Goal: Transaction & Acquisition: Purchase product/service

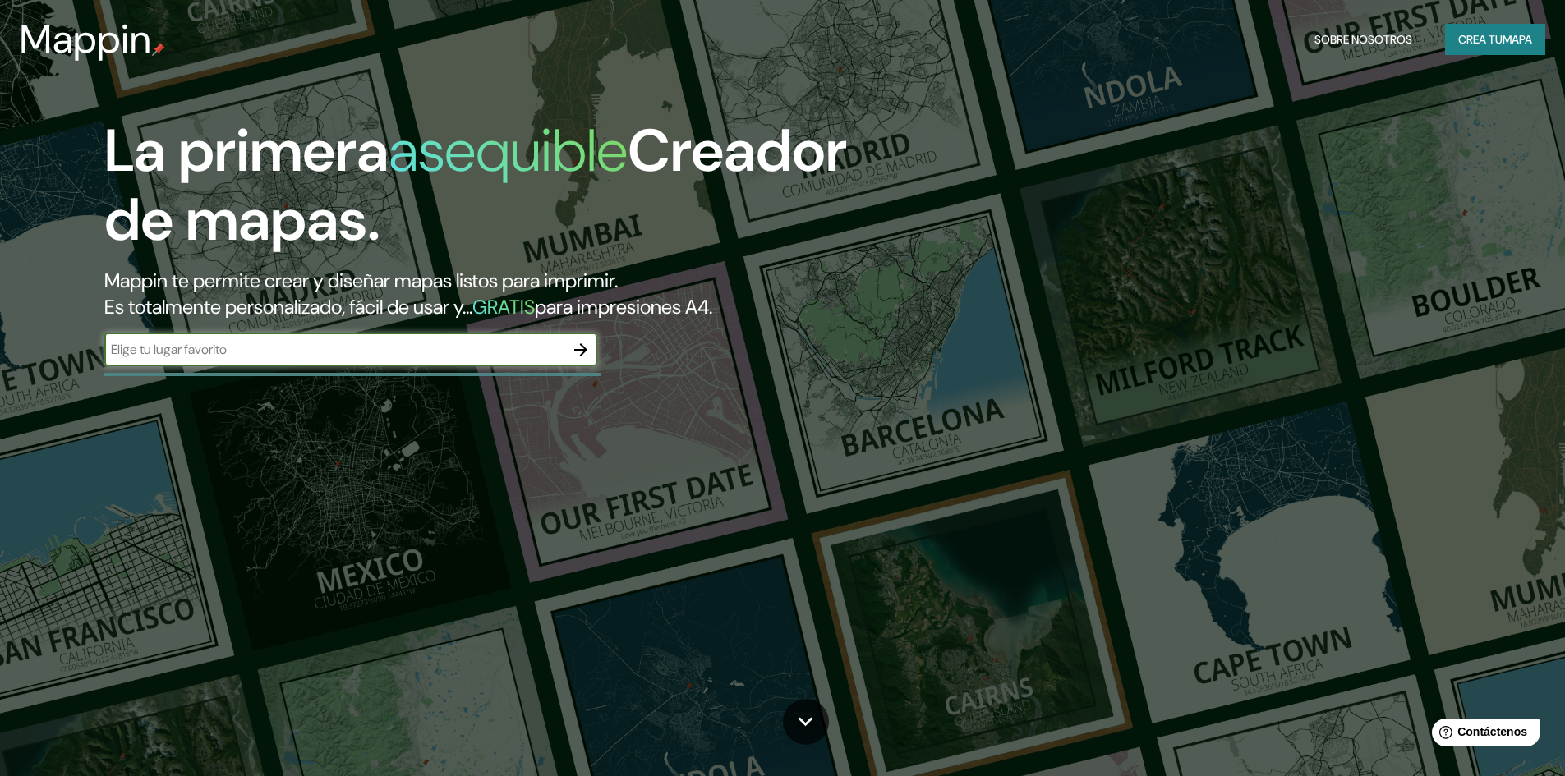
click at [321, 352] on input "text" at bounding box center [334, 349] width 460 height 19
type input "TLAXCALA"
click at [581, 340] on icon "button" at bounding box center [581, 350] width 20 height 20
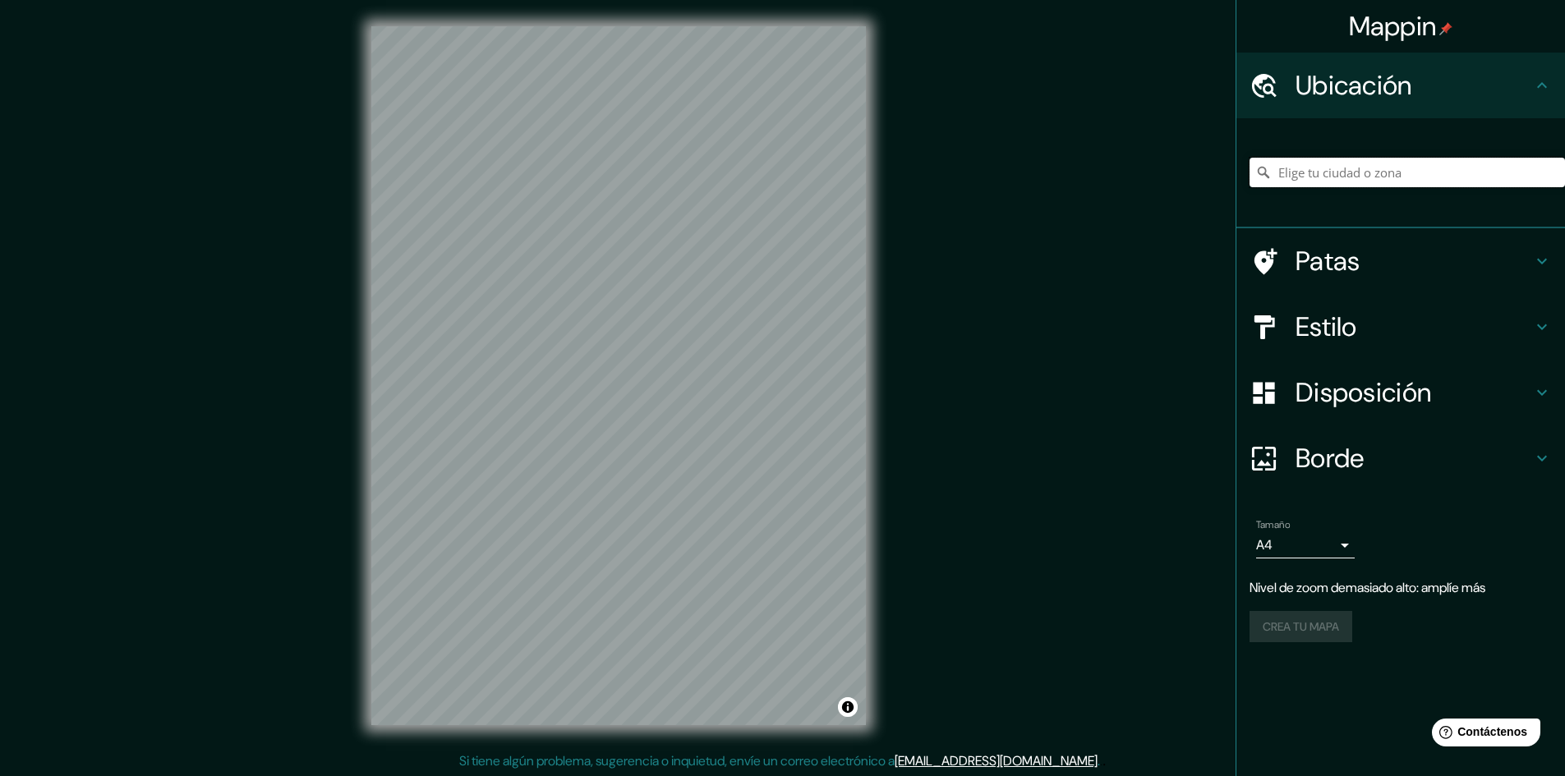
click at [1332, 173] on input "Elige tu ciudad o zona" at bounding box center [1407, 173] width 315 height 30
click at [1370, 173] on input "Tlaxcala [PERSON_NAME], [GEOGRAPHIC_DATA], [GEOGRAPHIC_DATA]" at bounding box center [1407, 173] width 315 height 30
click at [1370, 325] on h4 "Estilo" at bounding box center [1414, 327] width 237 height 33
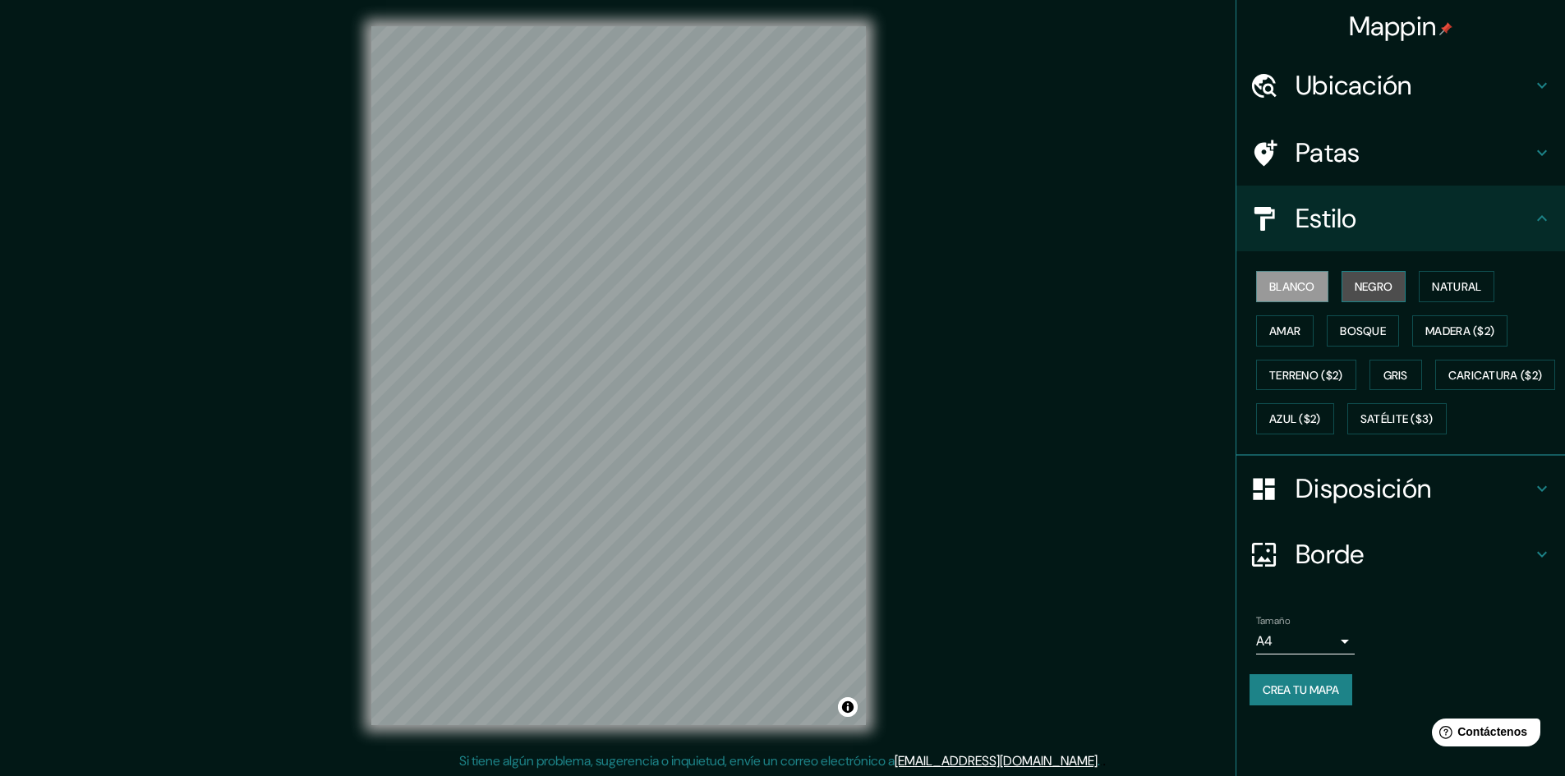
click at [1380, 283] on font "Negro" at bounding box center [1374, 286] width 39 height 15
click at [1439, 288] on font "Natural" at bounding box center [1456, 286] width 49 height 15
click at [1281, 339] on font "Amar" at bounding box center [1284, 330] width 31 height 21
click at [1374, 334] on font "Bosque" at bounding box center [1363, 331] width 46 height 15
click at [1439, 338] on font "Madera ($2)" at bounding box center [1459, 331] width 69 height 15
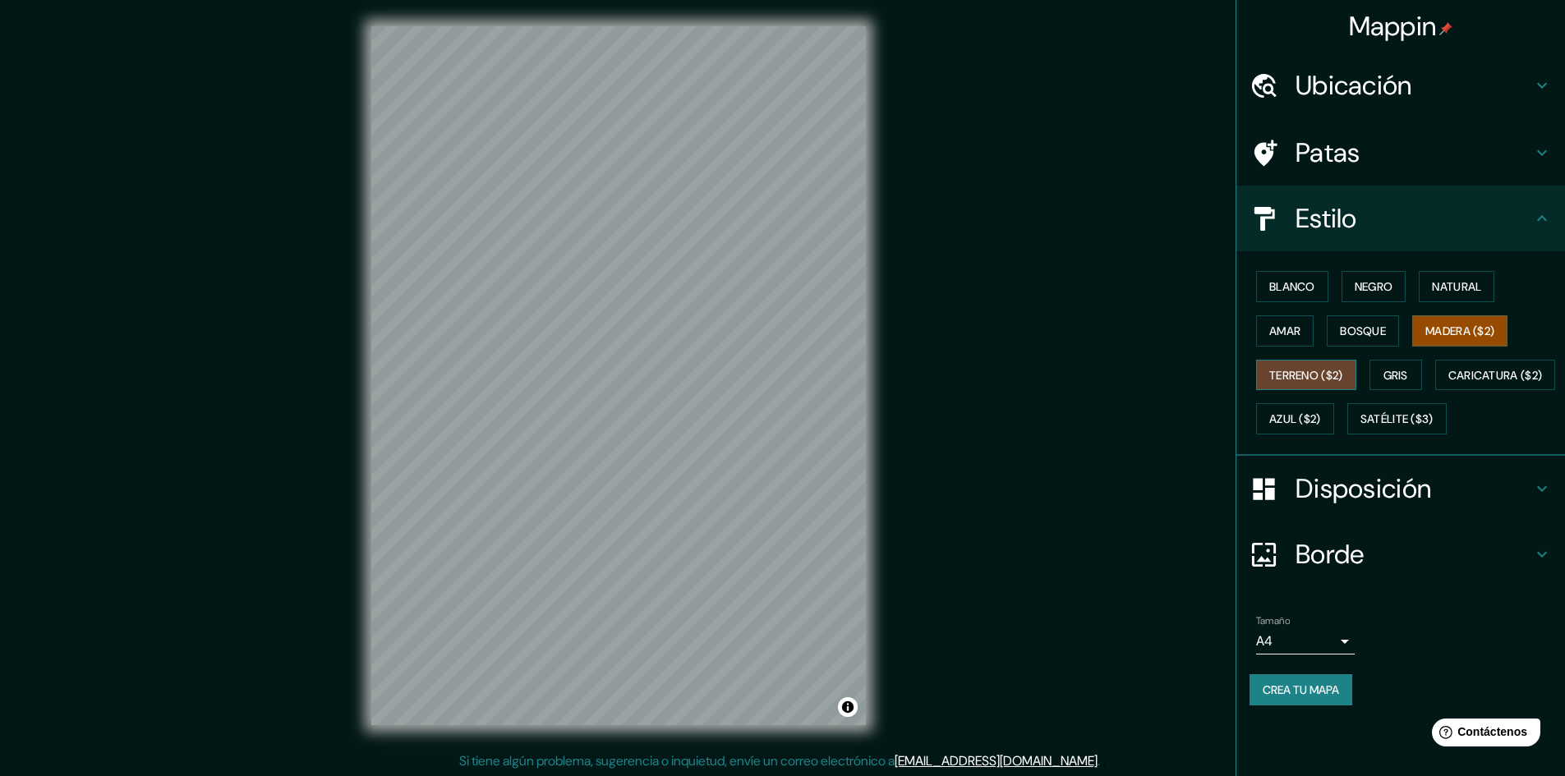
click at [1293, 368] on font "Terreno ($2)" at bounding box center [1306, 375] width 74 height 15
click at [1394, 370] on font "Gris" at bounding box center [1396, 375] width 25 height 15
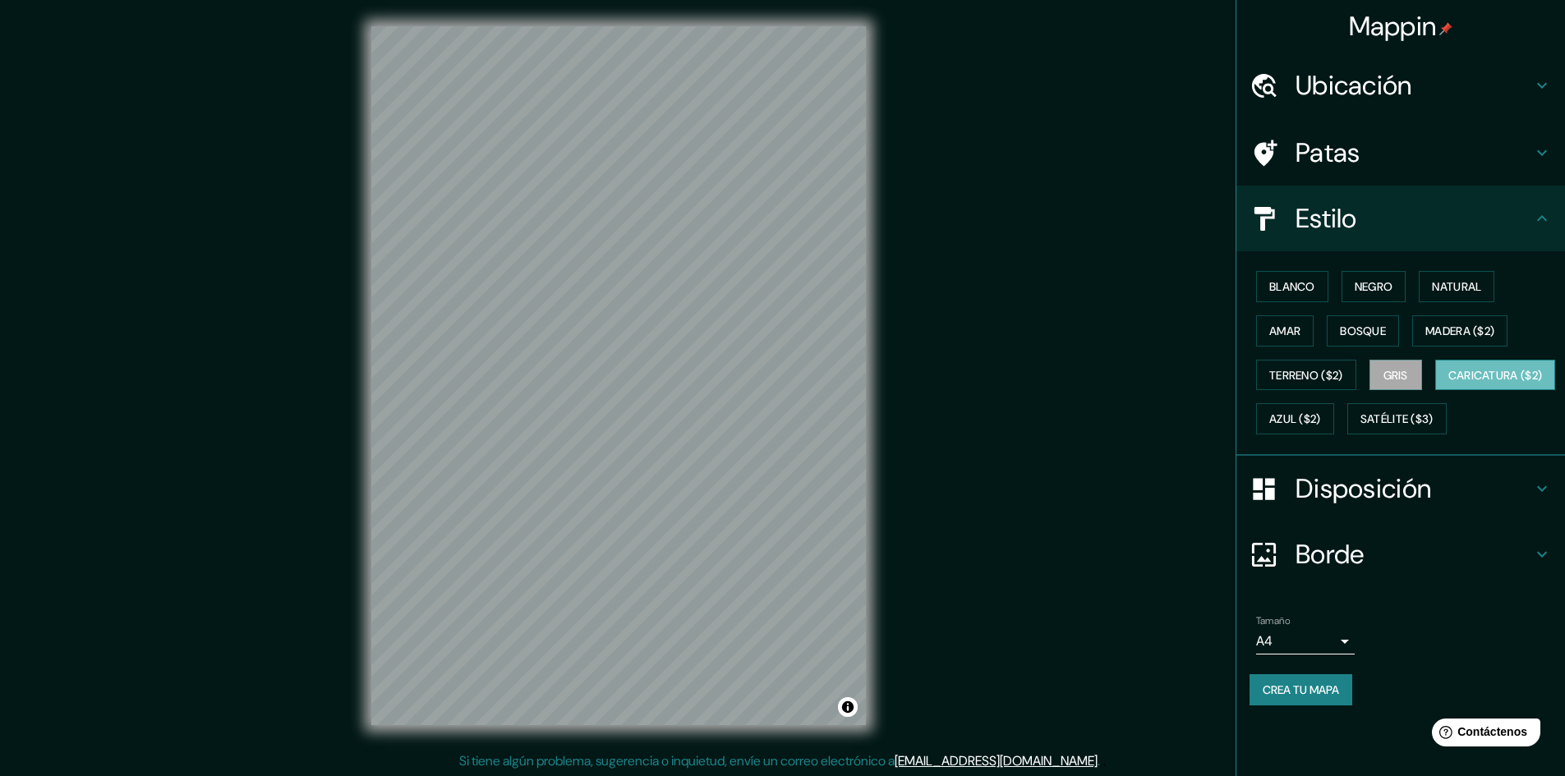
click at [1448, 383] on font "Caricatura ($2)" at bounding box center [1495, 375] width 94 height 15
click at [1321, 412] on font "Azul ($2)" at bounding box center [1295, 419] width 52 height 15
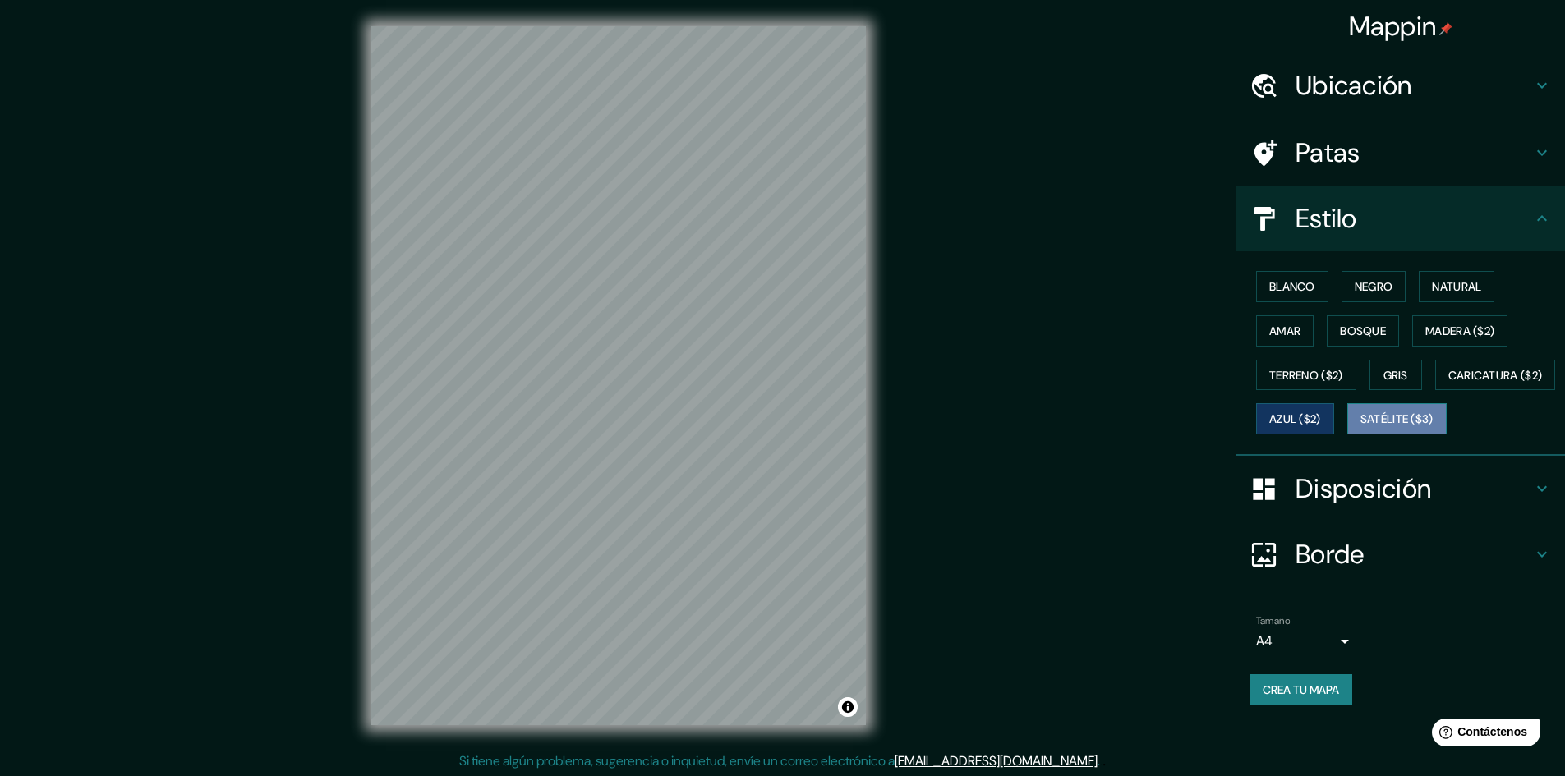
click at [1361, 427] on font "Satélite ($3)" at bounding box center [1397, 419] width 73 height 15
click at [1388, 161] on h4 "Patas" at bounding box center [1414, 152] width 237 height 33
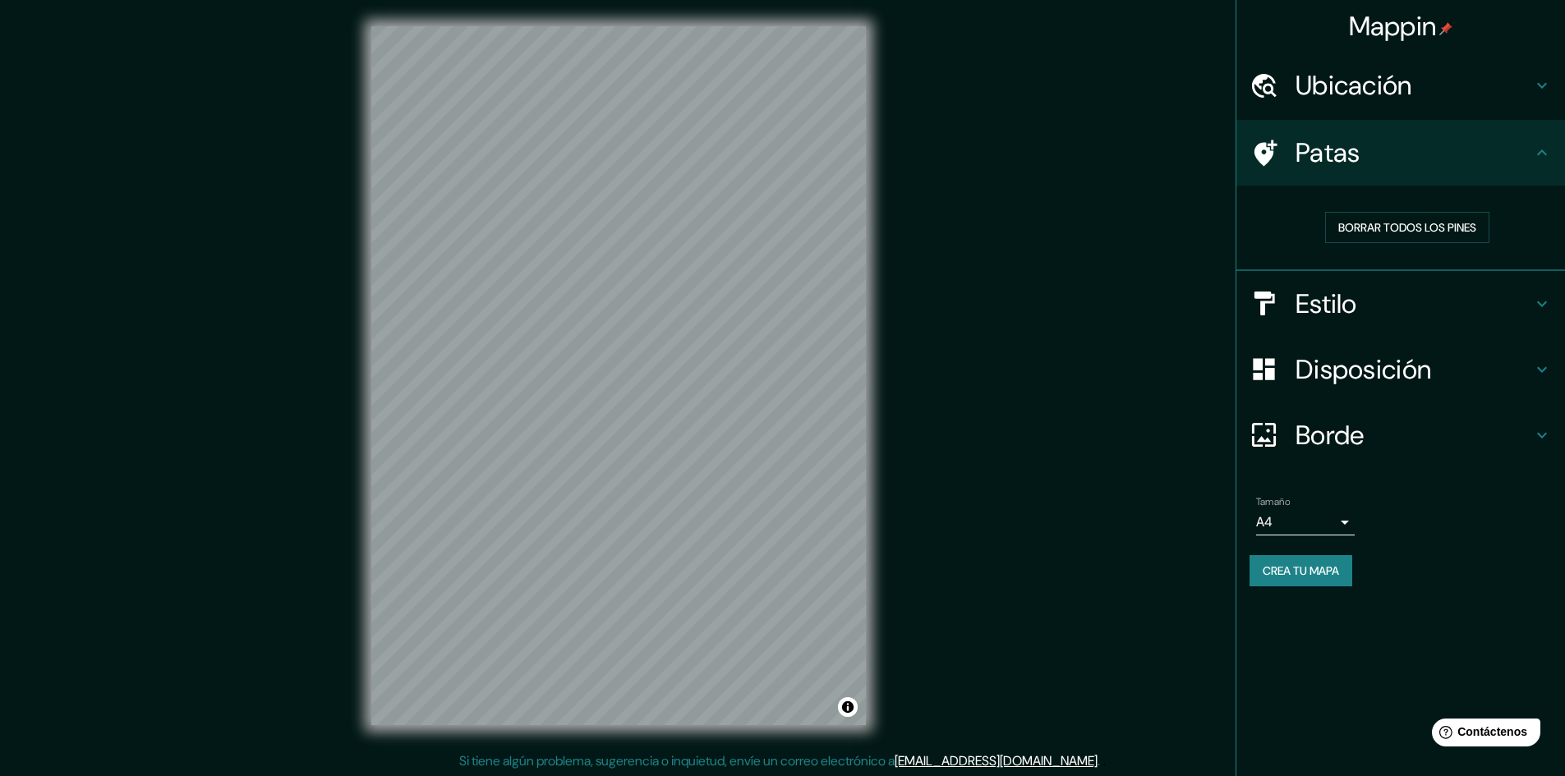
click at [1425, 173] on div "Patas" at bounding box center [1400, 153] width 329 height 66
click at [1373, 369] on font "Disposición" at bounding box center [1364, 369] width 136 height 35
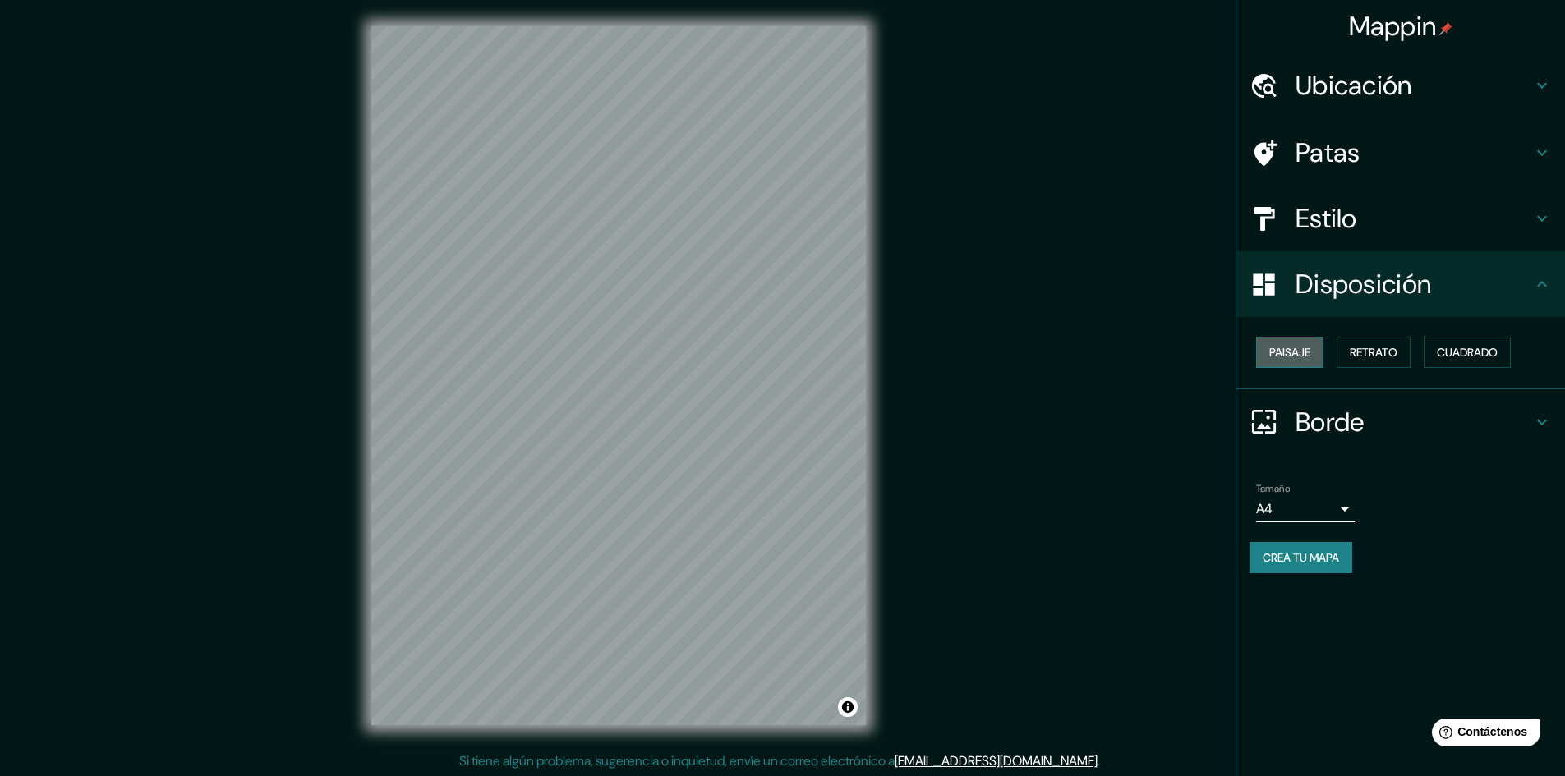
click at [1304, 344] on font "Paisaje" at bounding box center [1289, 352] width 41 height 21
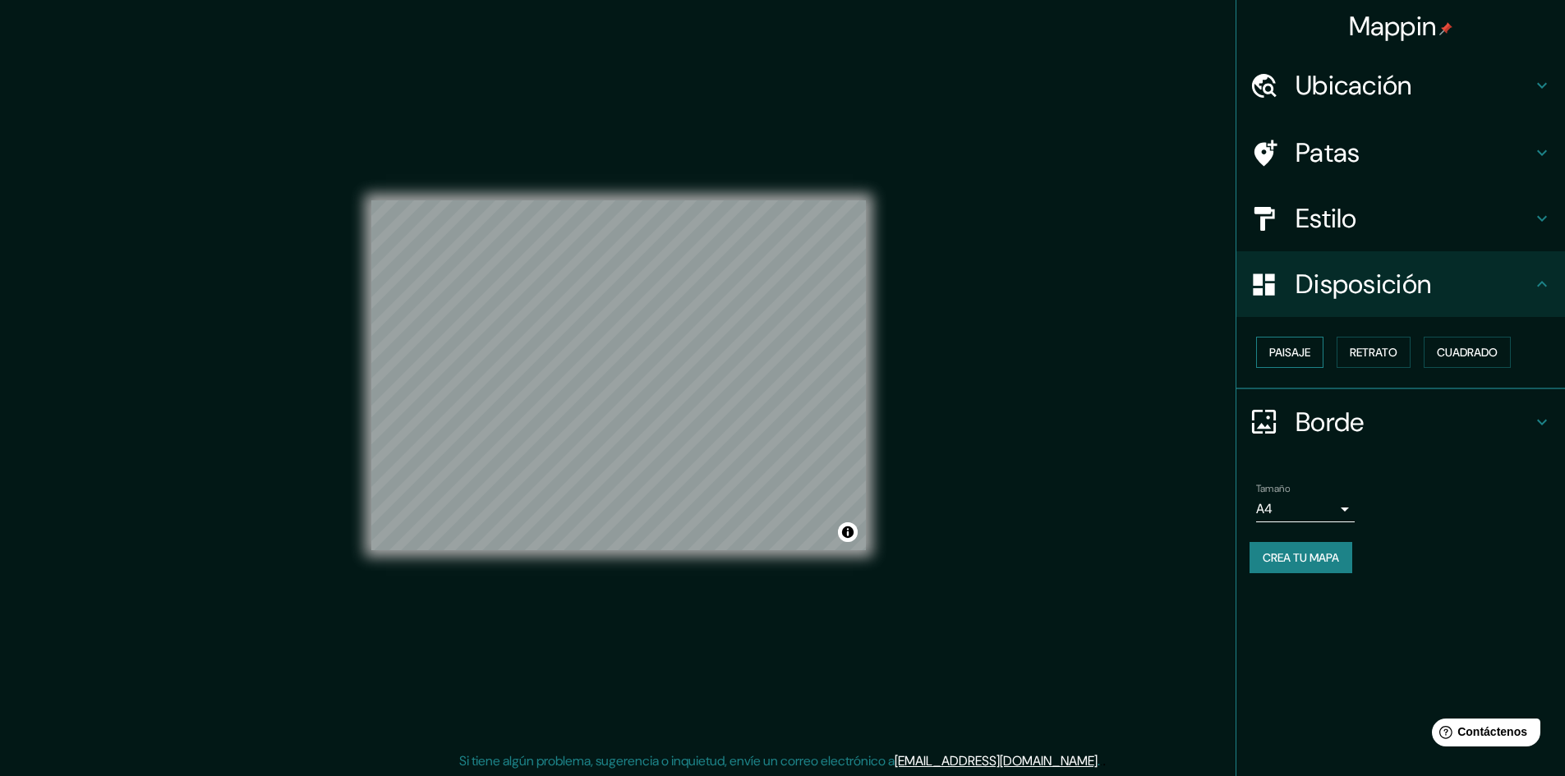
click at [1304, 344] on font "Paisaje" at bounding box center [1289, 352] width 41 height 21
click at [1375, 350] on font "Retrato" at bounding box center [1374, 352] width 48 height 15
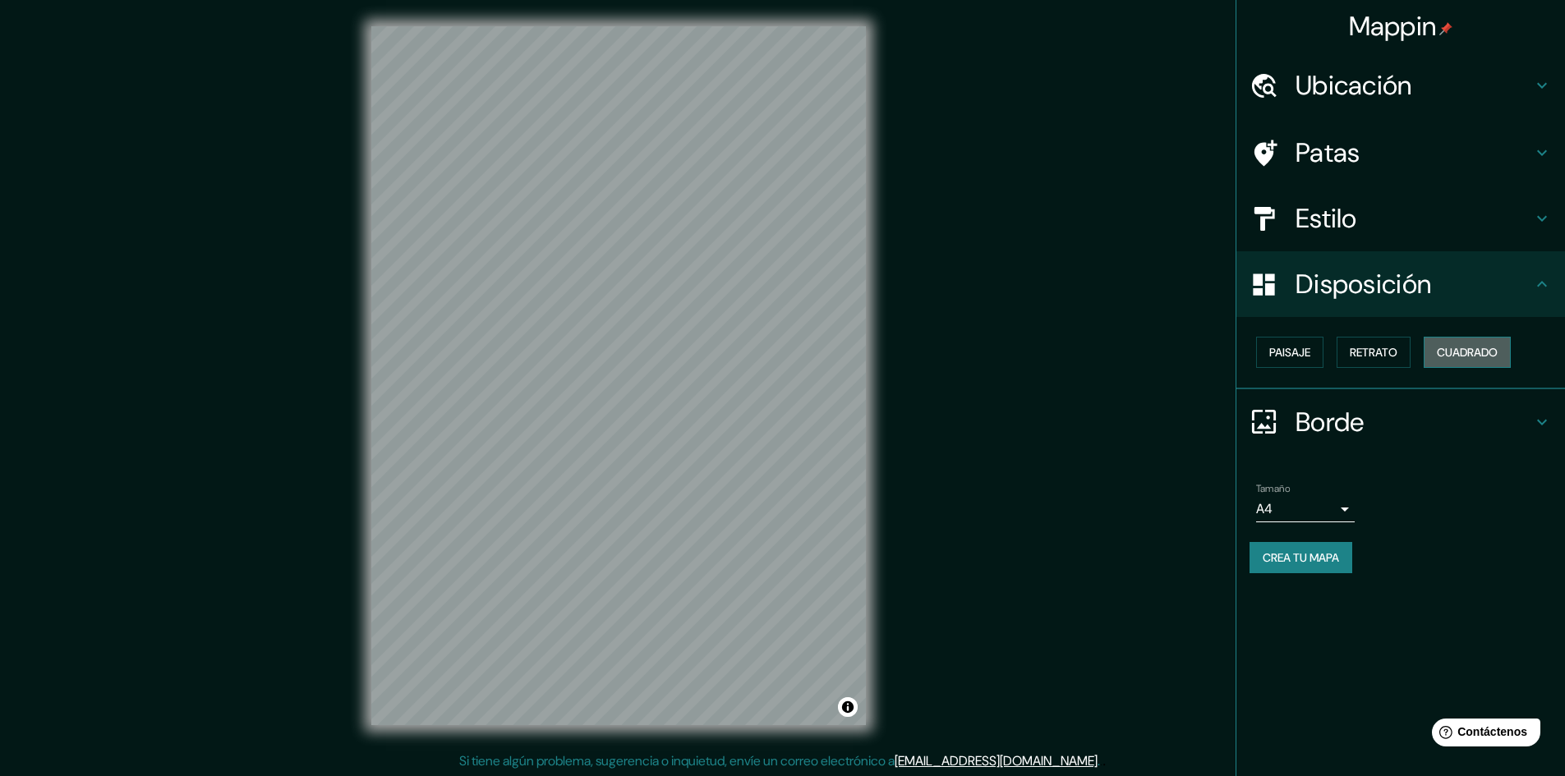
click at [1477, 348] on font "Cuadrado" at bounding box center [1467, 352] width 61 height 15
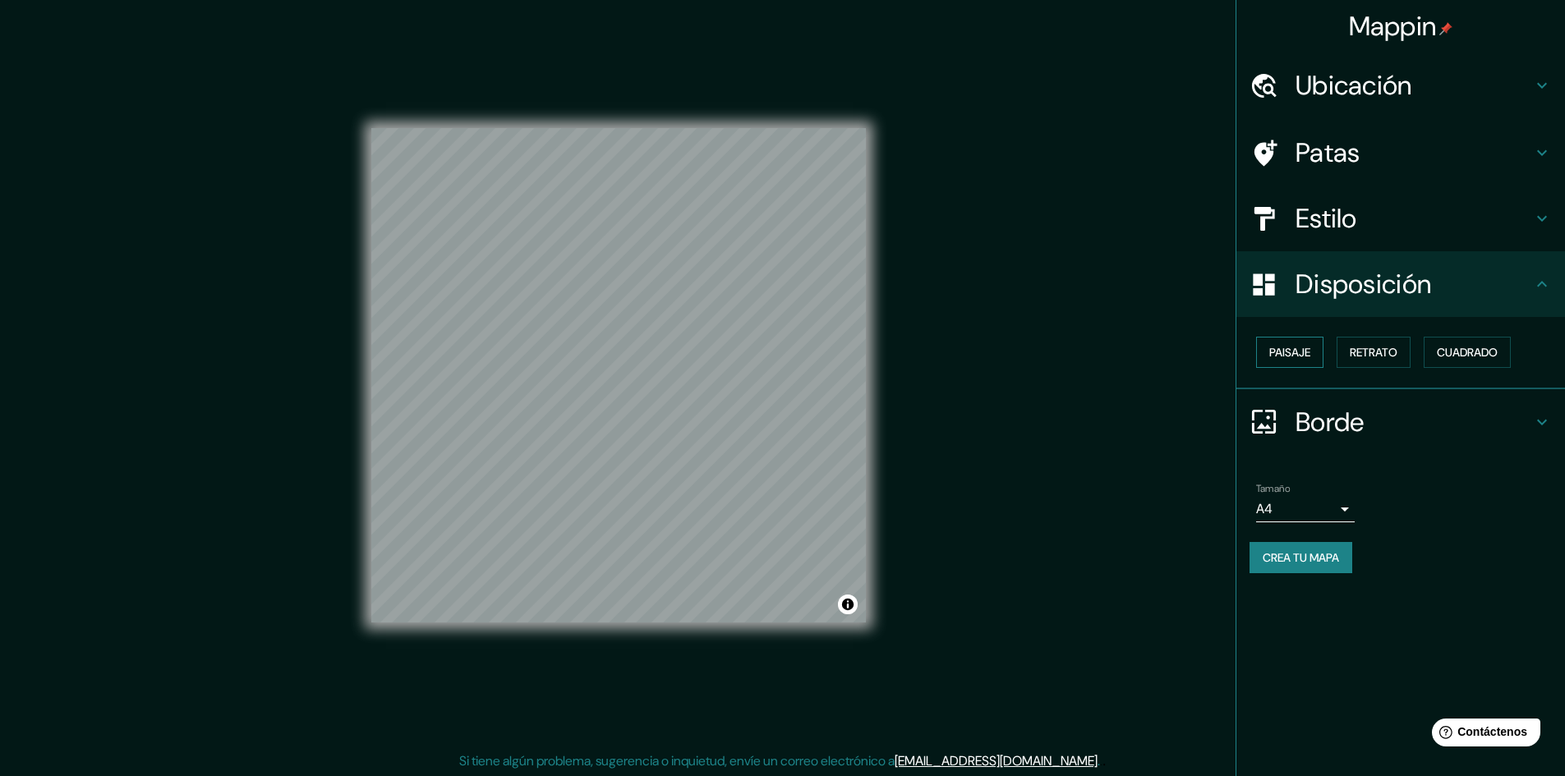
click at [1303, 352] on font "Paisaje" at bounding box center [1289, 352] width 41 height 15
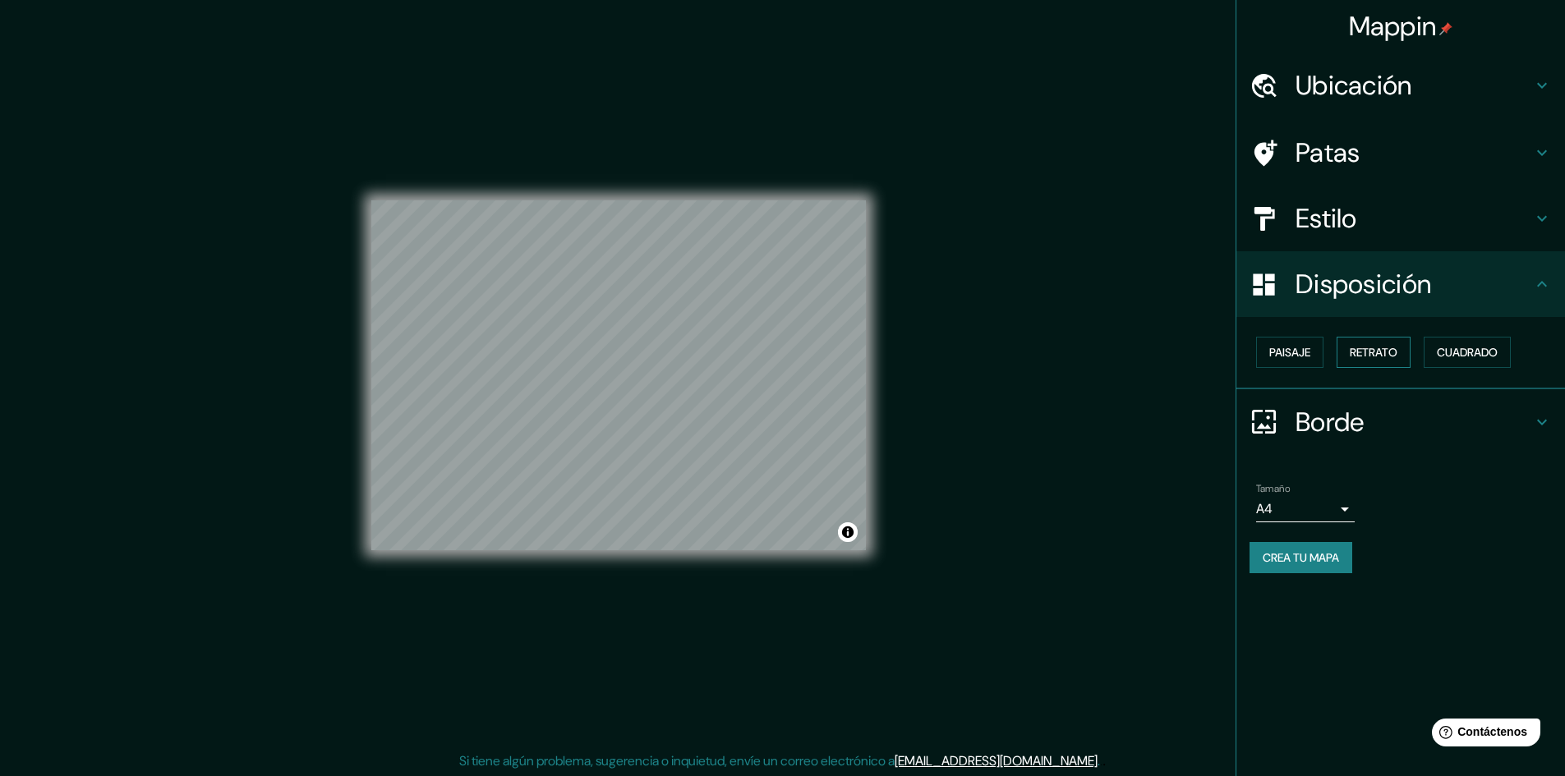
click at [1377, 350] on font "Retrato" at bounding box center [1374, 352] width 48 height 15
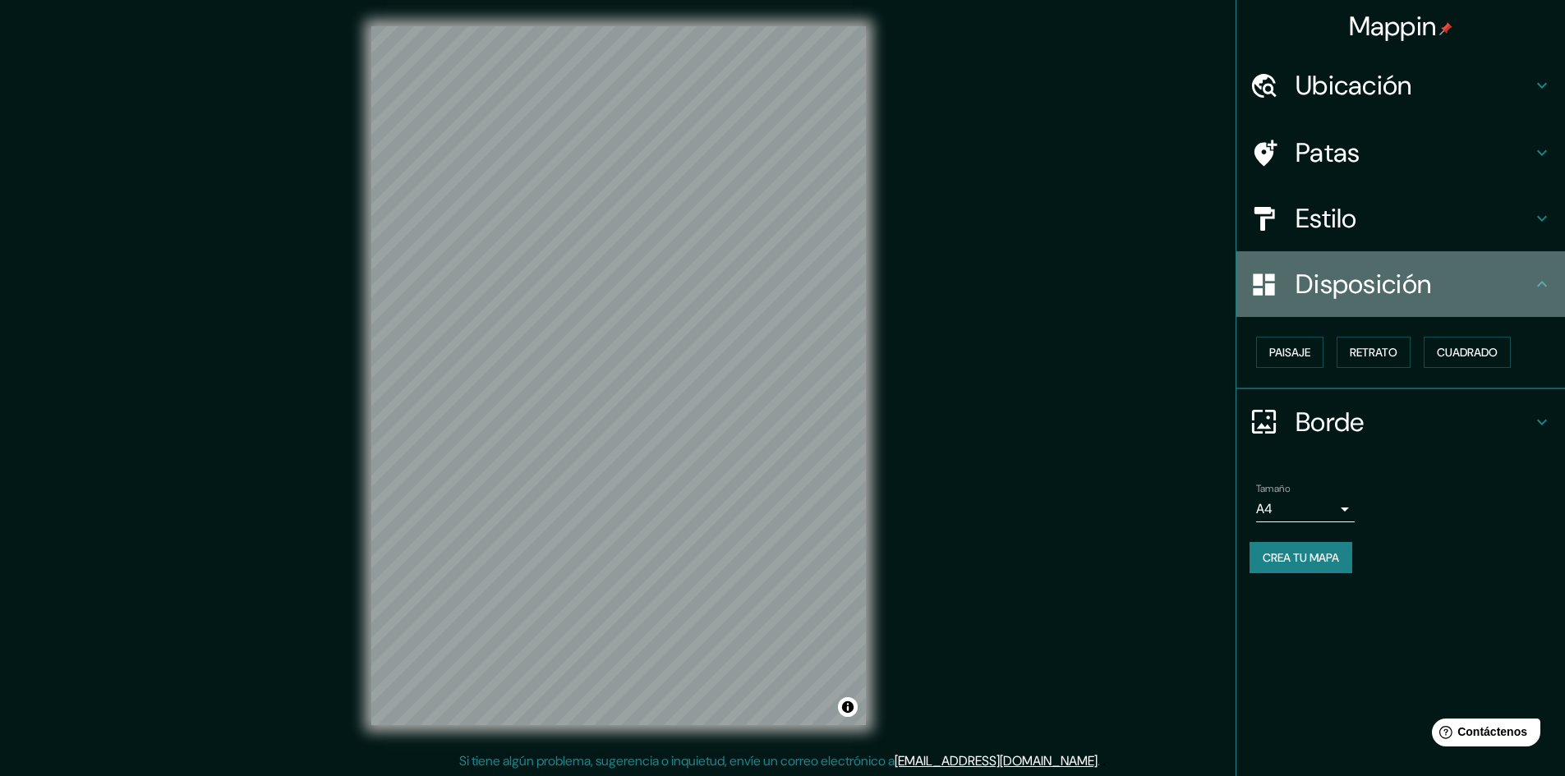
click at [1464, 296] on h4 "Disposición" at bounding box center [1414, 284] width 237 height 33
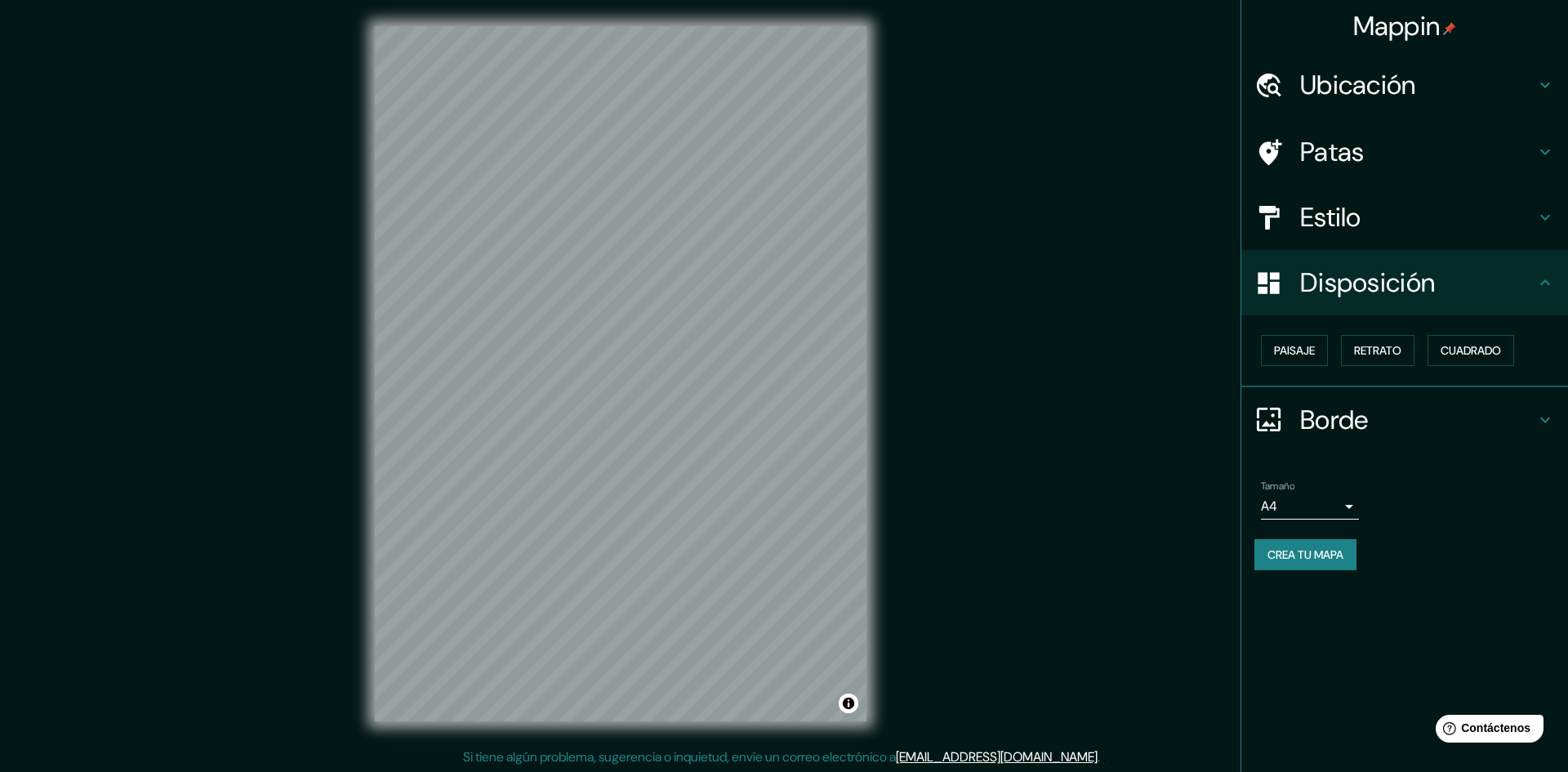
click at [1329, 511] on body "Mappin Ubicación Zacatelco, [GEOGRAPHIC_DATA], [GEOGRAPHIC_DATA] Patas Estilo D…" at bounding box center [784, 386] width 1568 height 772
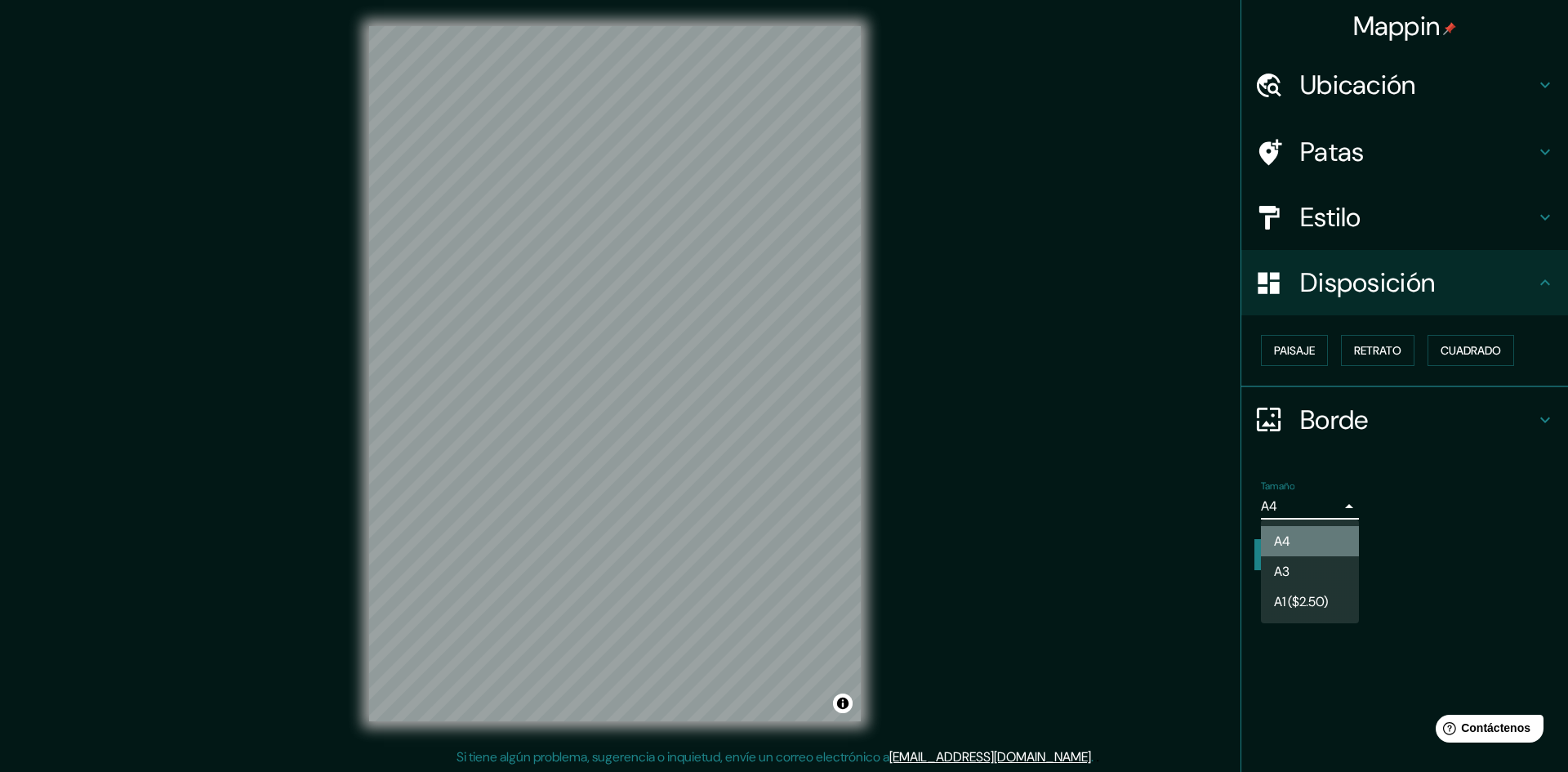
click at [1291, 538] on font "A4" at bounding box center [1283, 541] width 16 height 17
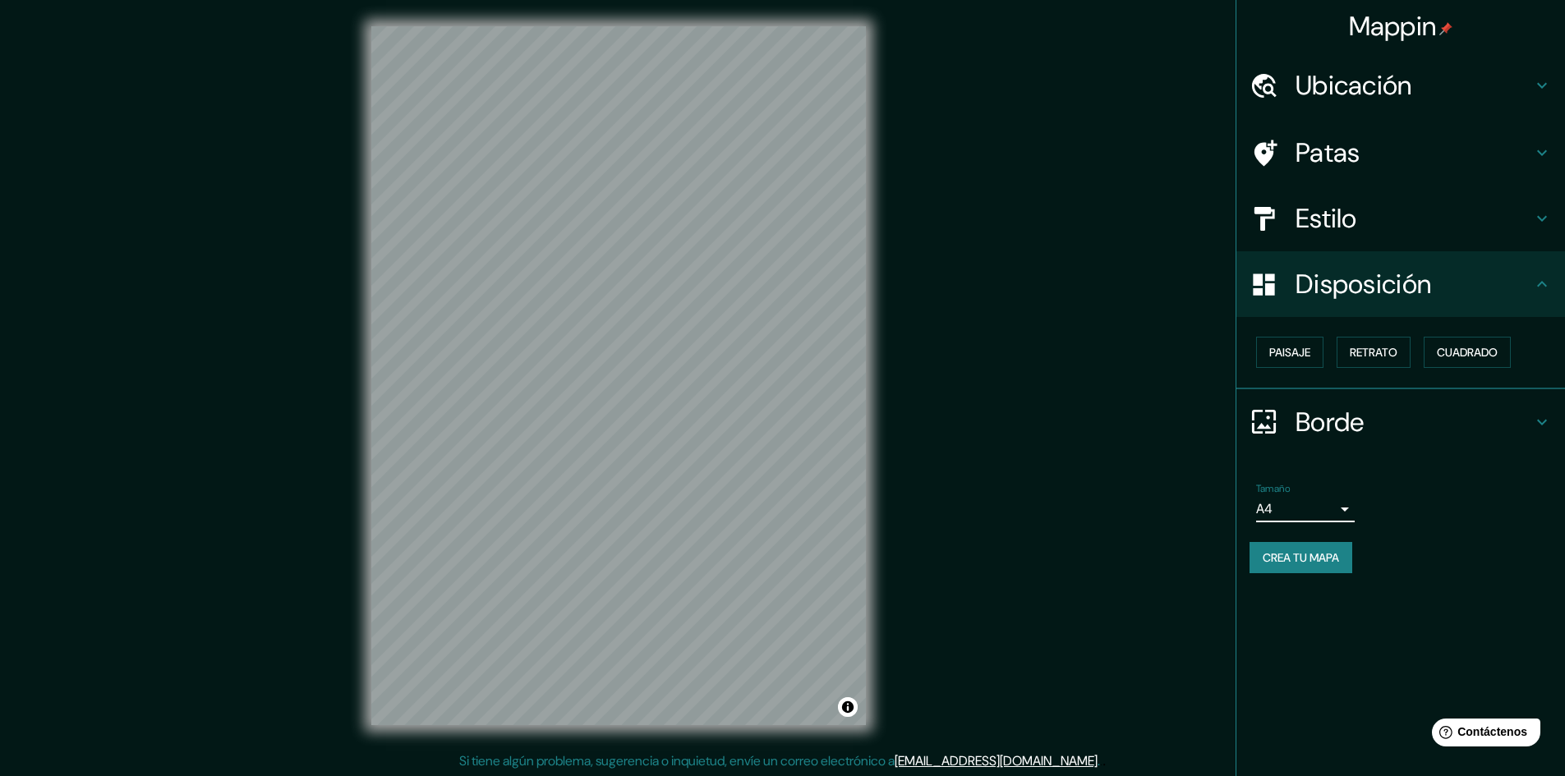
click at [1360, 213] on h4 "Estilo" at bounding box center [1414, 218] width 237 height 33
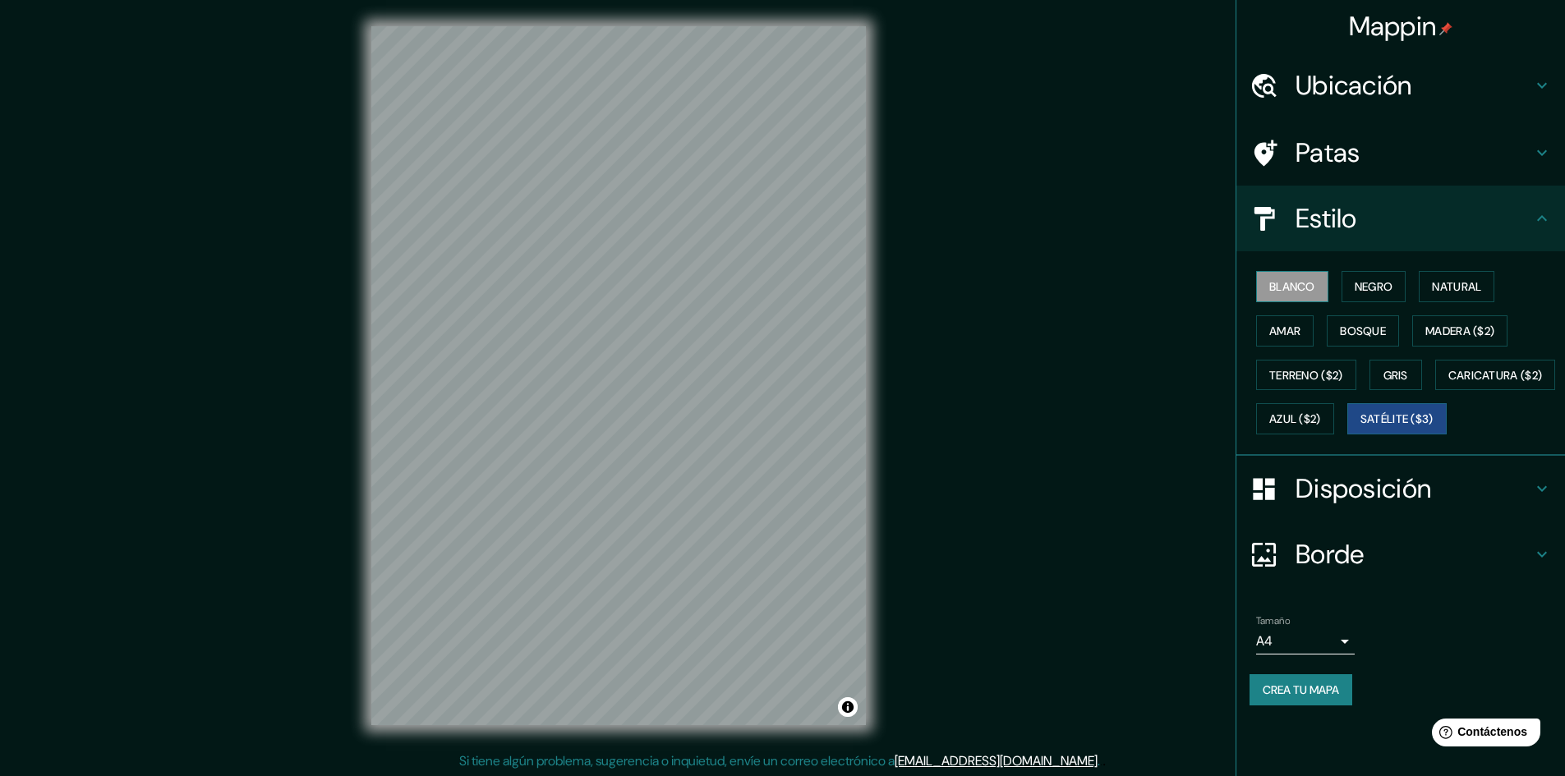
click at [1309, 290] on font "Blanco" at bounding box center [1292, 286] width 46 height 15
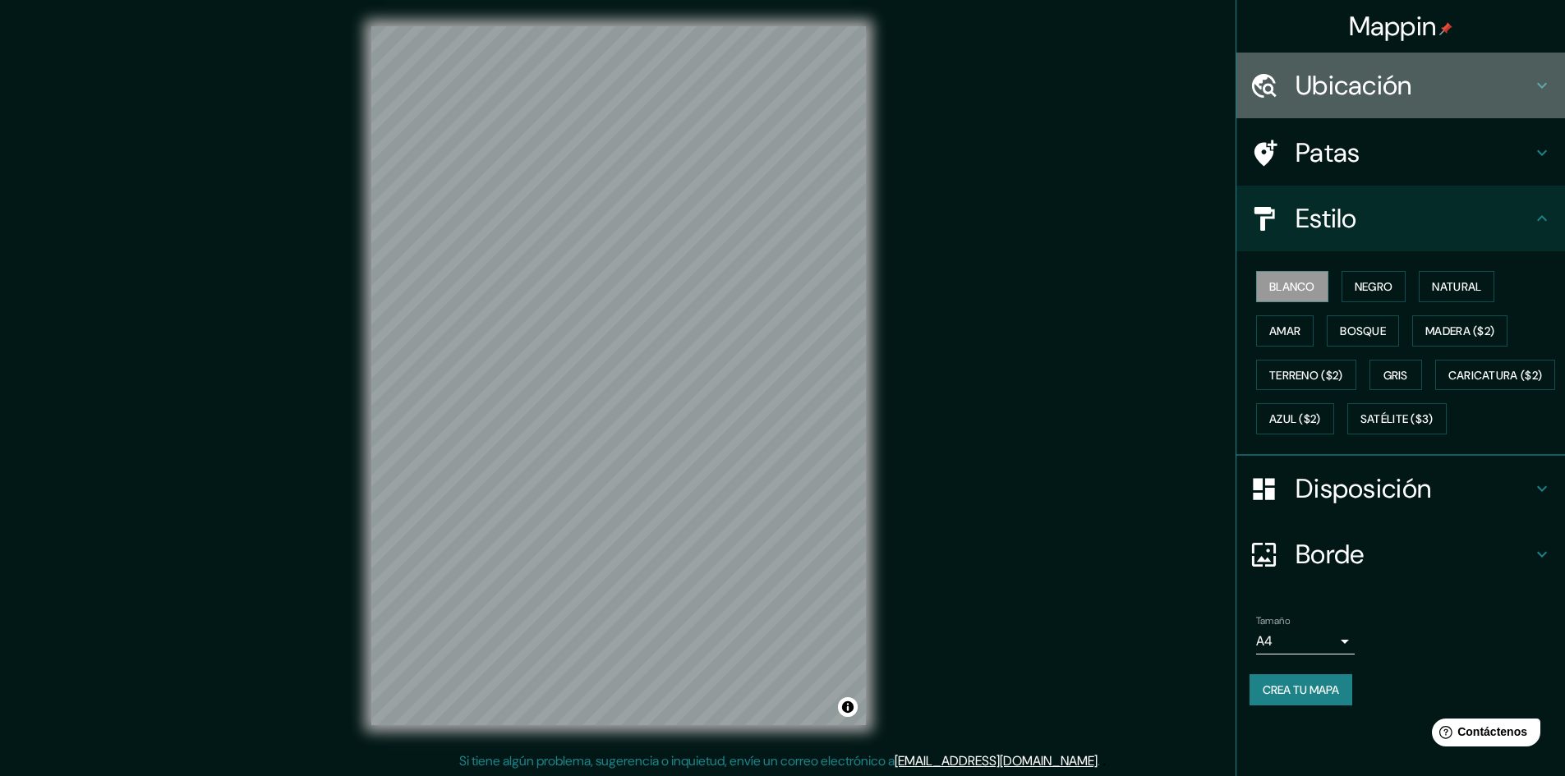
click at [1354, 94] on font "Ubicación" at bounding box center [1354, 85] width 117 height 35
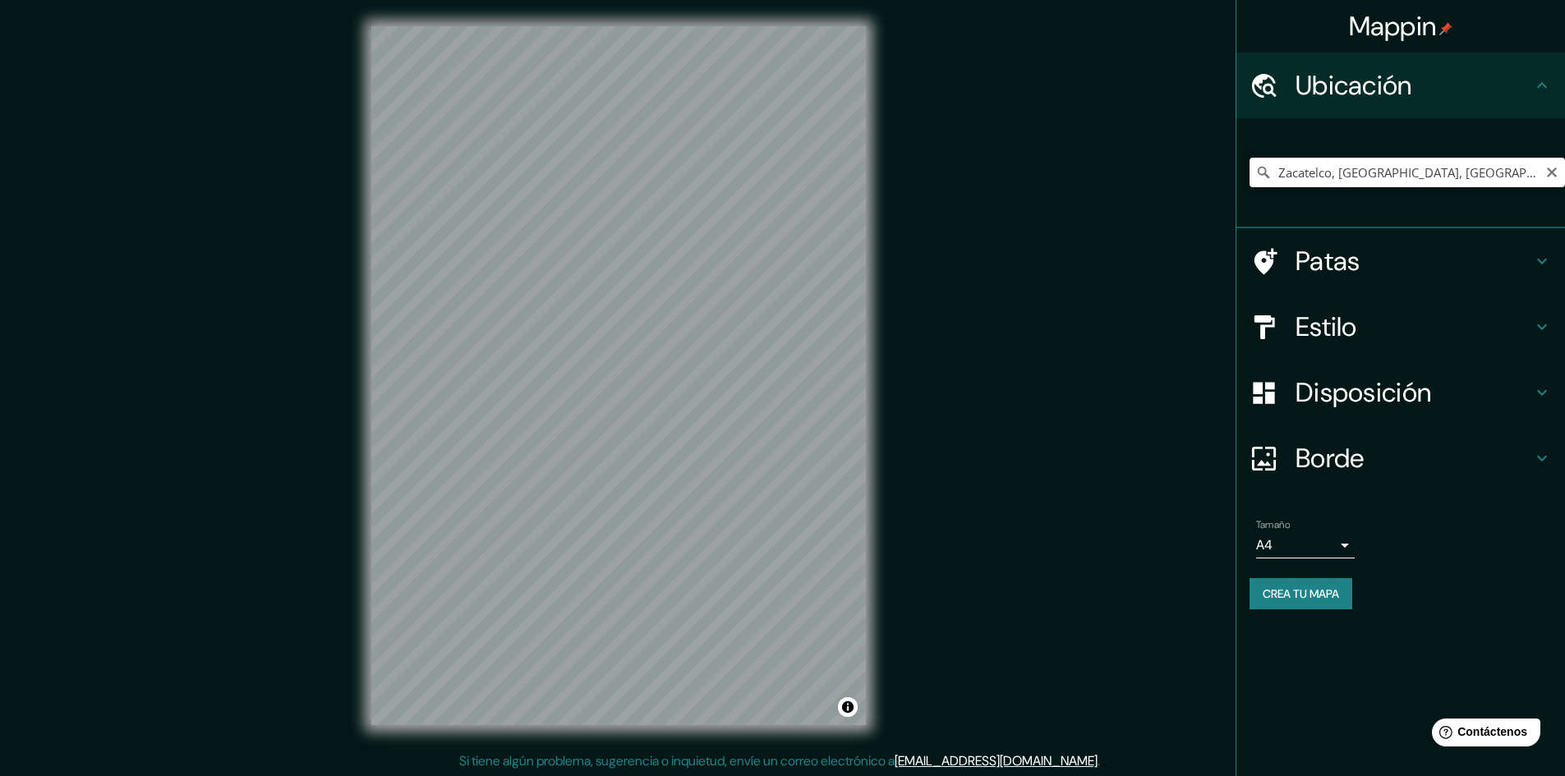
click at [1334, 168] on input "Zacatelco, [GEOGRAPHIC_DATA], [GEOGRAPHIC_DATA]" at bounding box center [1407, 173] width 315 height 30
click at [1343, 175] on input "[GEOGRAPHIC_DATA], [GEOGRAPHIC_DATA], [GEOGRAPHIC_DATA]" at bounding box center [1407, 173] width 315 height 30
click at [1310, 173] on input "[GEOGRAPHIC_DATA], [GEOGRAPHIC_DATA], [GEOGRAPHIC_DATA]" at bounding box center [1407, 173] width 315 height 30
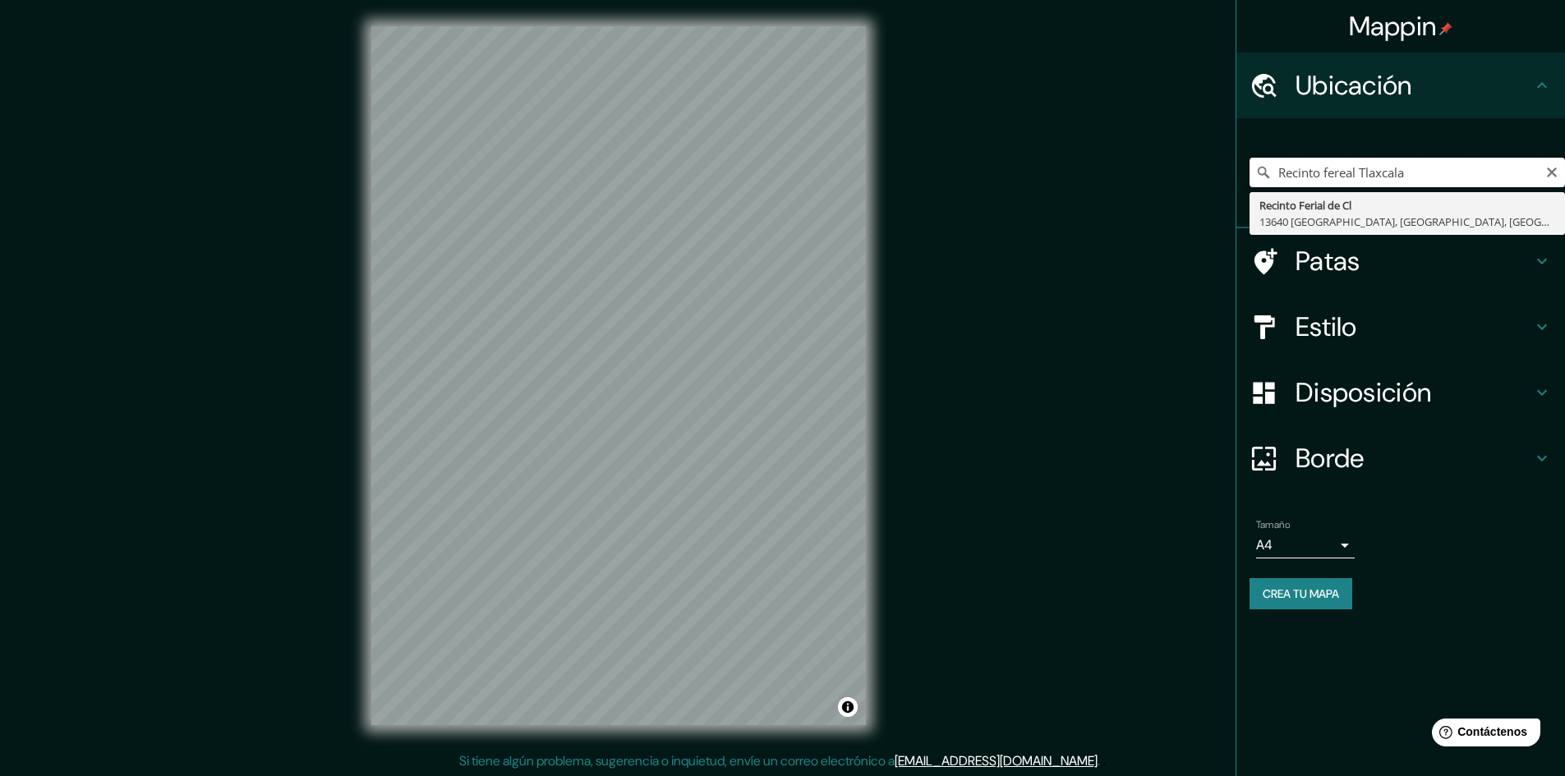
click at [1349, 176] on input "Recinto fereal Tlaxcala" at bounding box center [1407, 173] width 315 height 30
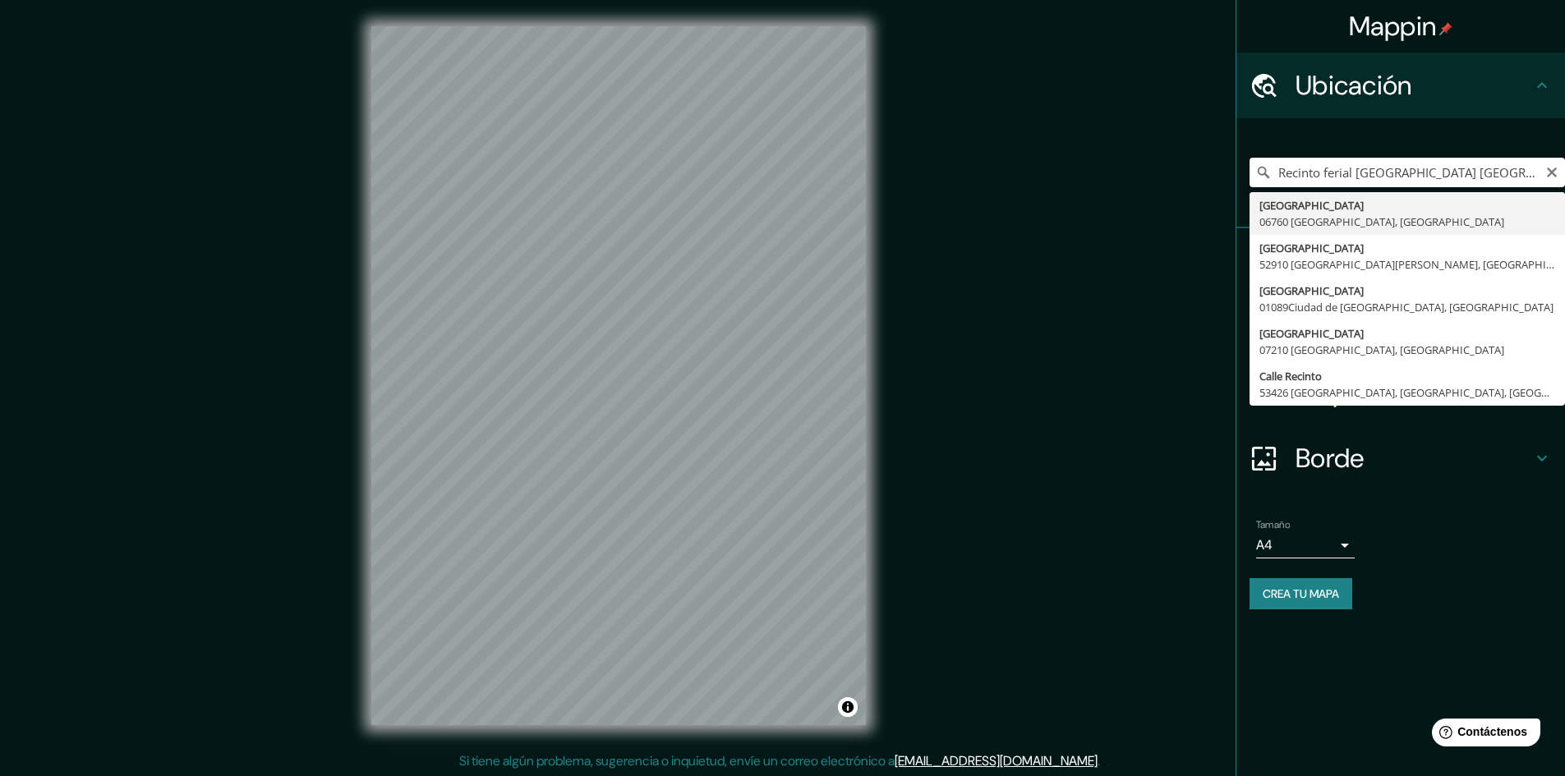
click at [1292, 177] on input "Recinto ferial [GEOGRAPHIC_DATA] [GEOGRAPHIC_DATA]" at bounding box center [1407, 173] width 315 height 30
click at [1356, 175] on input "Recinto ferial [GEOGRAPHIC_DATA] [GEOGRAPHIC_DATA]" at bounding box center [1407, 173] width 315 height 30
drag, startPoint x: 1356, startPoint y: 175, endPoint x: 1170, endPoint y: 171, distance: 185.7
click at [1170, 171] on div "Mappin Ubicación Recinto ferial [GEOGRAPHIC_DATA] [GEOGRAPHIC_DATA] [GEOGRAPHIC…" at bounding box center [782, 389] width 1565 height 778
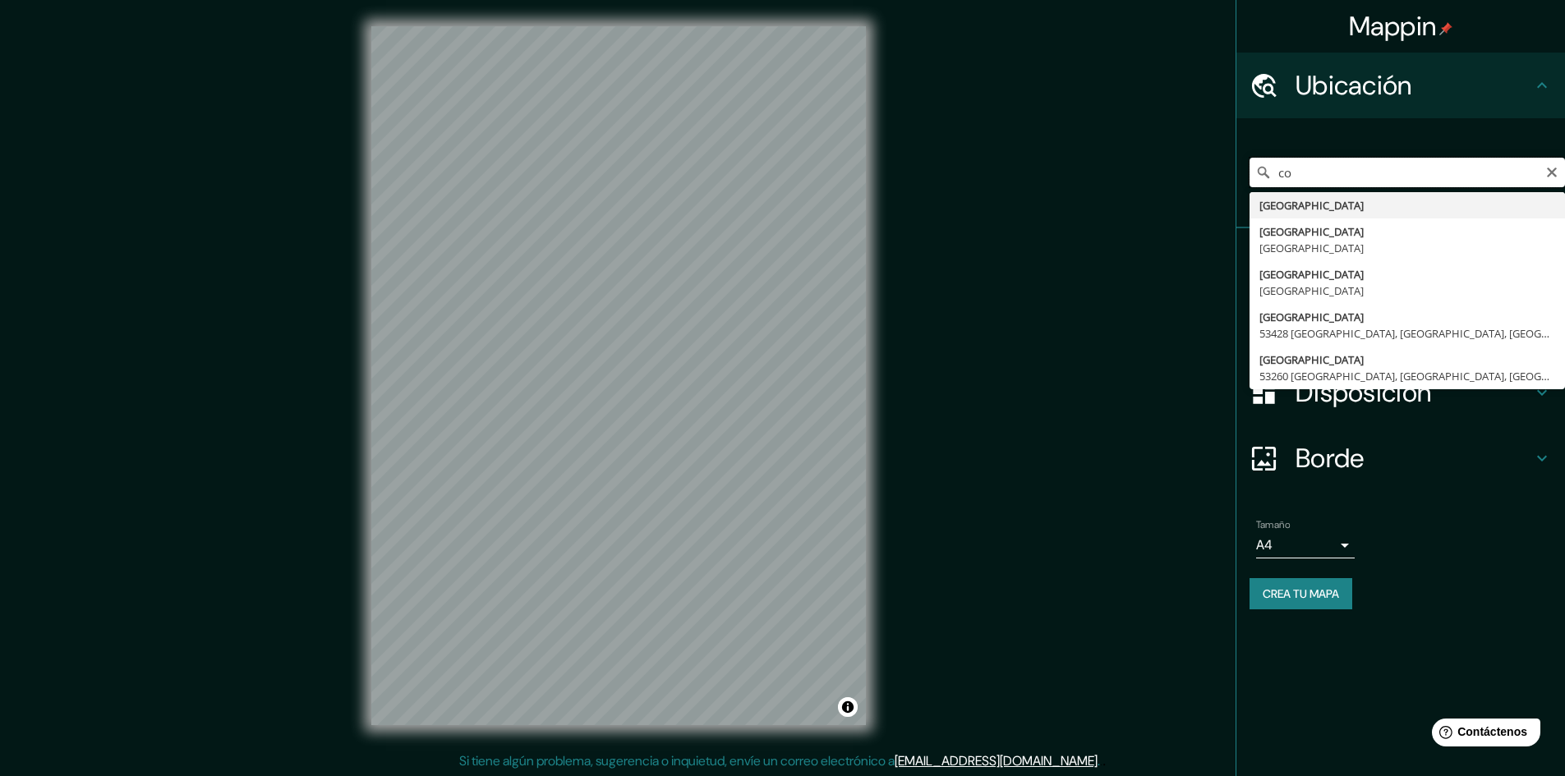
type input "o"
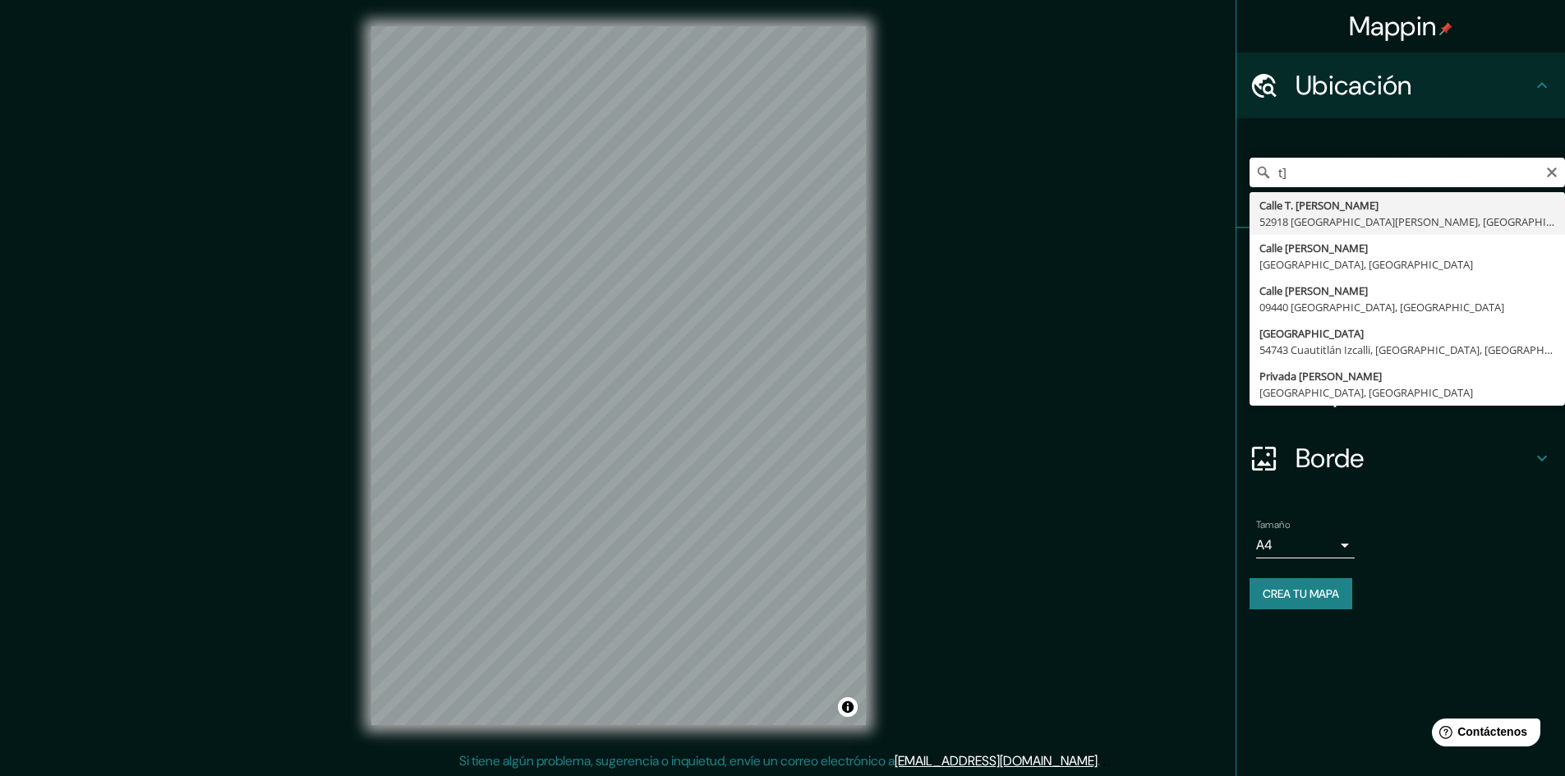
type input "t"
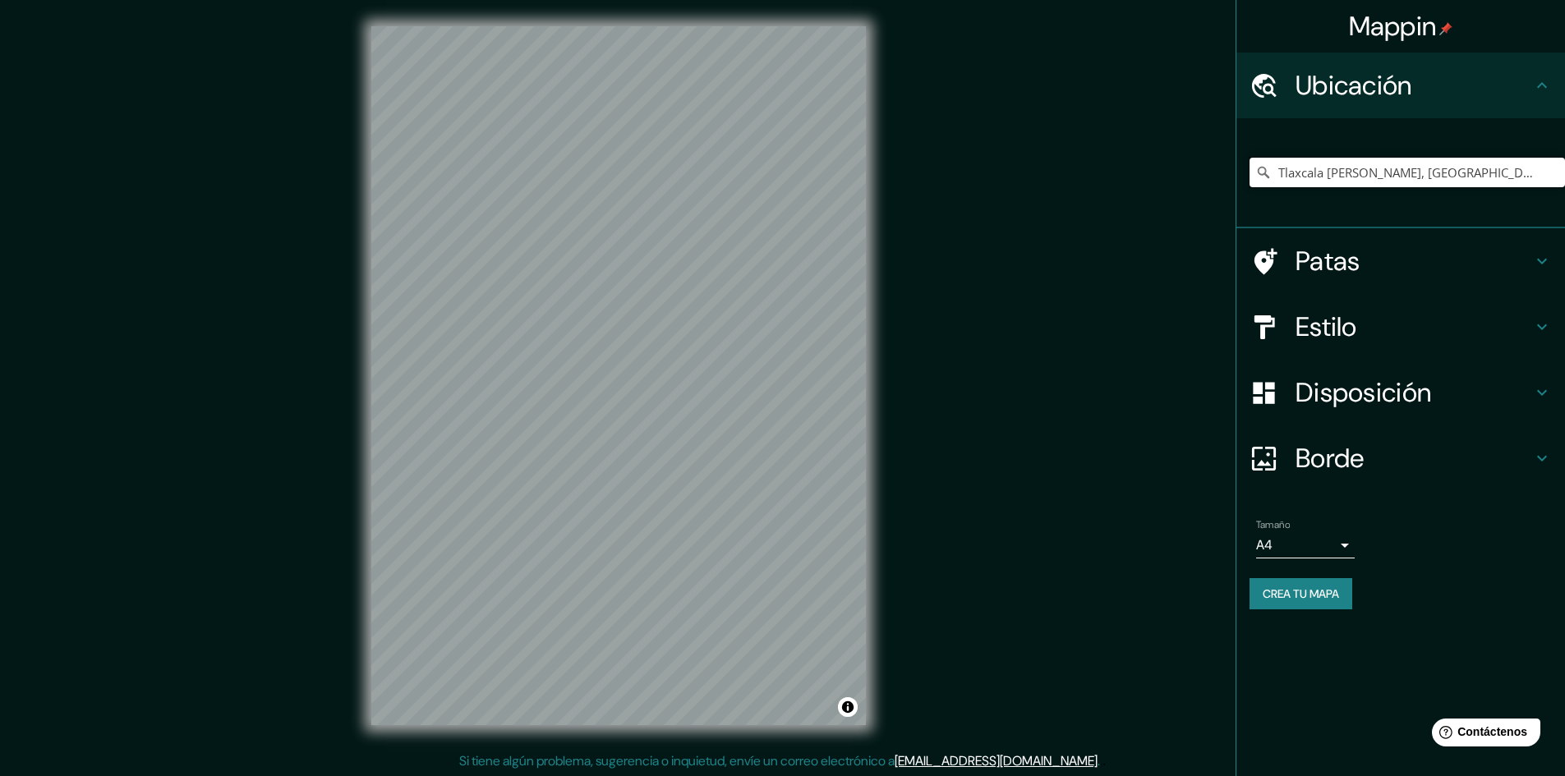
type input "Tlaxcala [PERSON_NAME], [GEOGRAPHIC_DATA], [GEOGRAPHIC_DATA]"
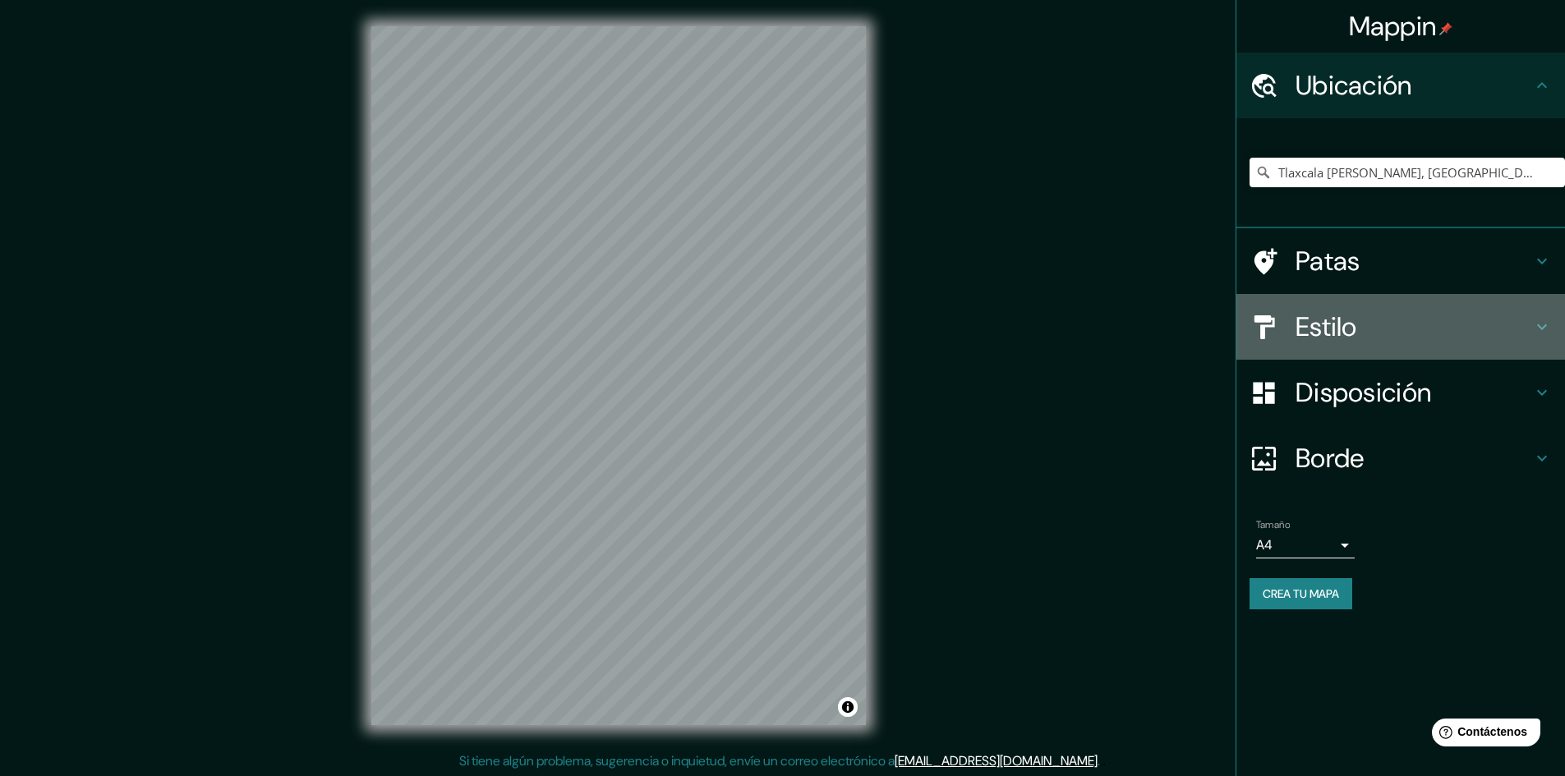
click at [1361, 321] on h4 "Estilo" at bounding box center [1414, 327] width 237 height 33
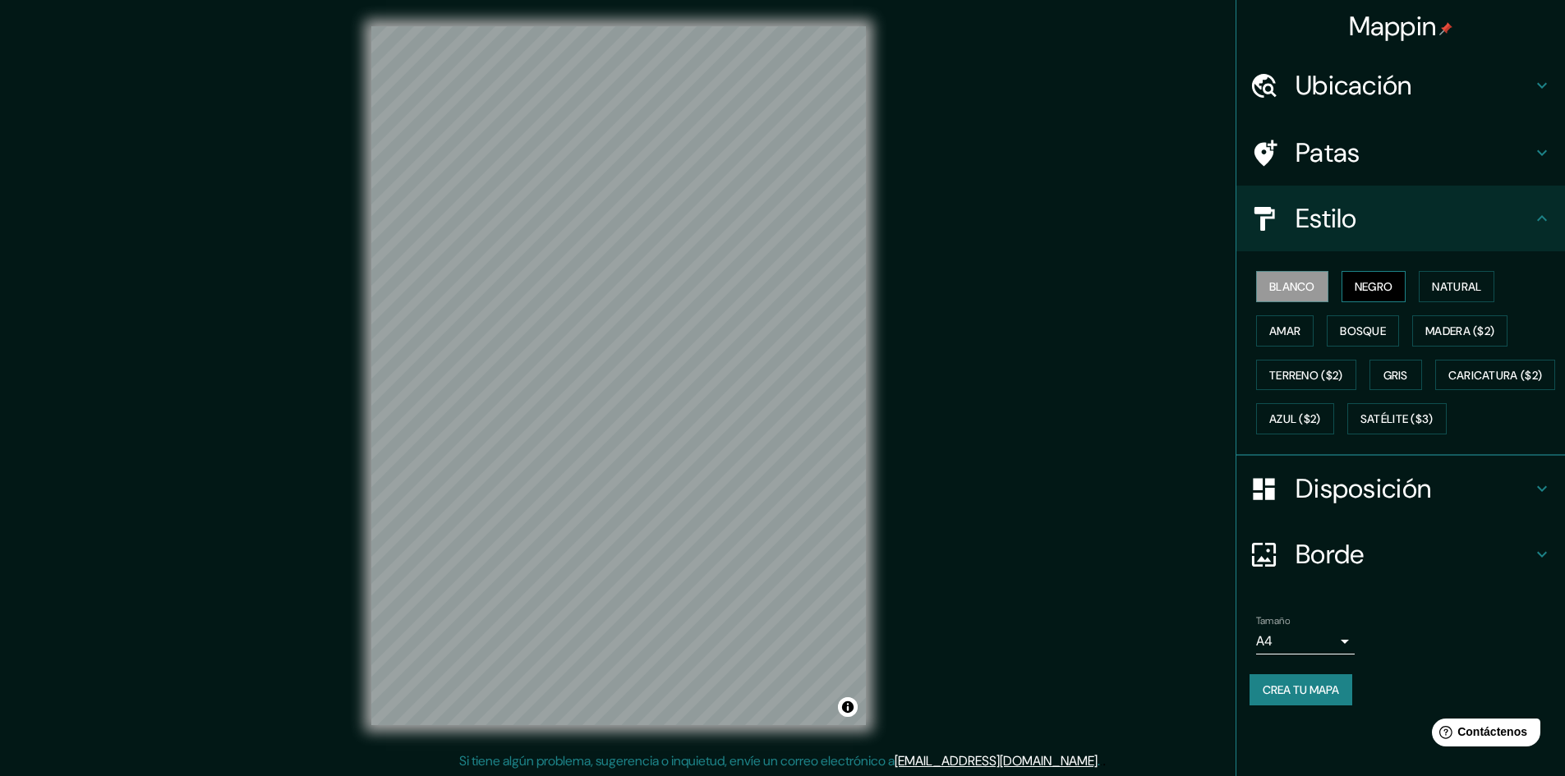
click at [1380, 289] on font "Negro" at bounding box center [1374, 286] width 39 height 15
click at [1485, 302] on button "Natural" at bounding box center [1457, 286] width 76 height 31
click at [1436, 332] on font "Madera ($2)" at bounding box center [1459, 331] width 69 height 15
click at [1386, 334] on font "Bosque" at bounding box center [1363, 331] width 46 height 15
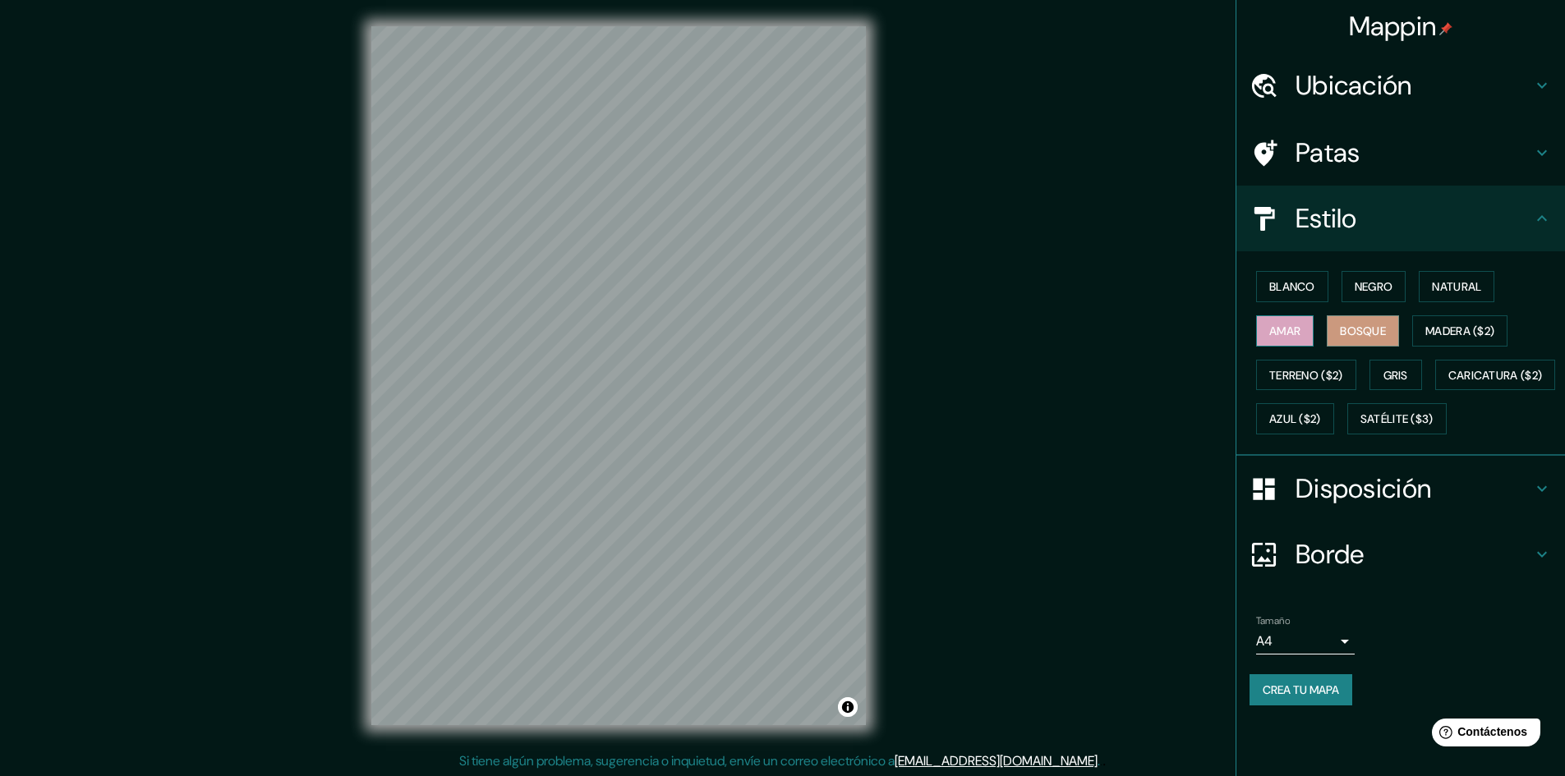
click at [1298, 338] on font "Amar" at bounding box center [1284, 330] width 31 height 21
click at [1295, 382] on font "Terreno ($2)" at bounding box center [1306, 375] width 74 height 15
click at [1402, 381] on font "Gris" at bounding box center [1396, 375] width 25 height 15
click at [1314, 386] on button "Terreno ($2)" at bounding box center [1306, 375] width 100 height 31
click at [1403, 370] on font "Gris" at bounding box center [1396, 375] width 25 height 15
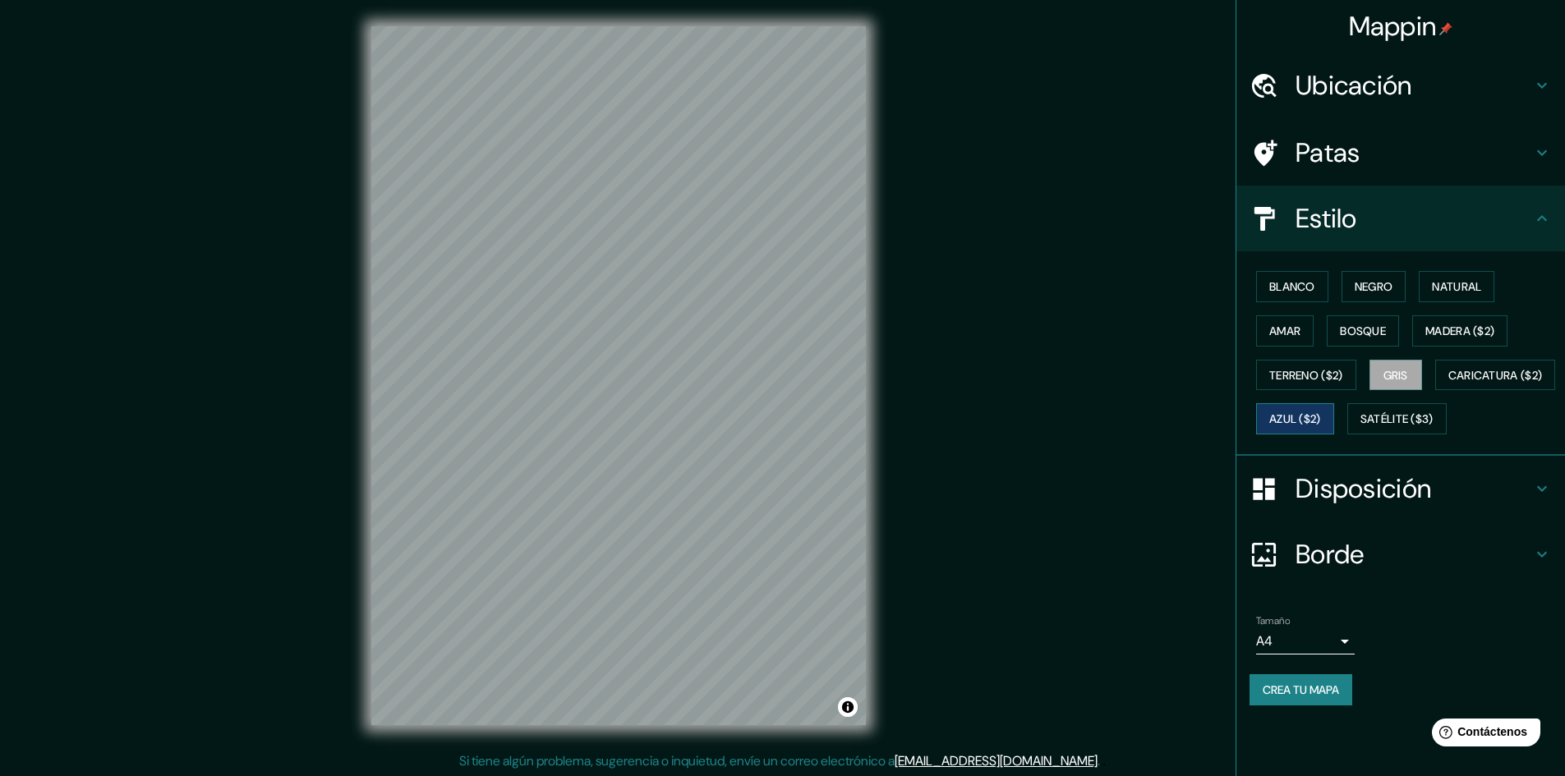
click at [1321, 424] on font "Azul ($2)" at bounding box center [1295, 419] width 52 height 15
click at [1448, 383] on font "Caricatura ($2)" at bounding box center [1495, 375] width 94 height 15
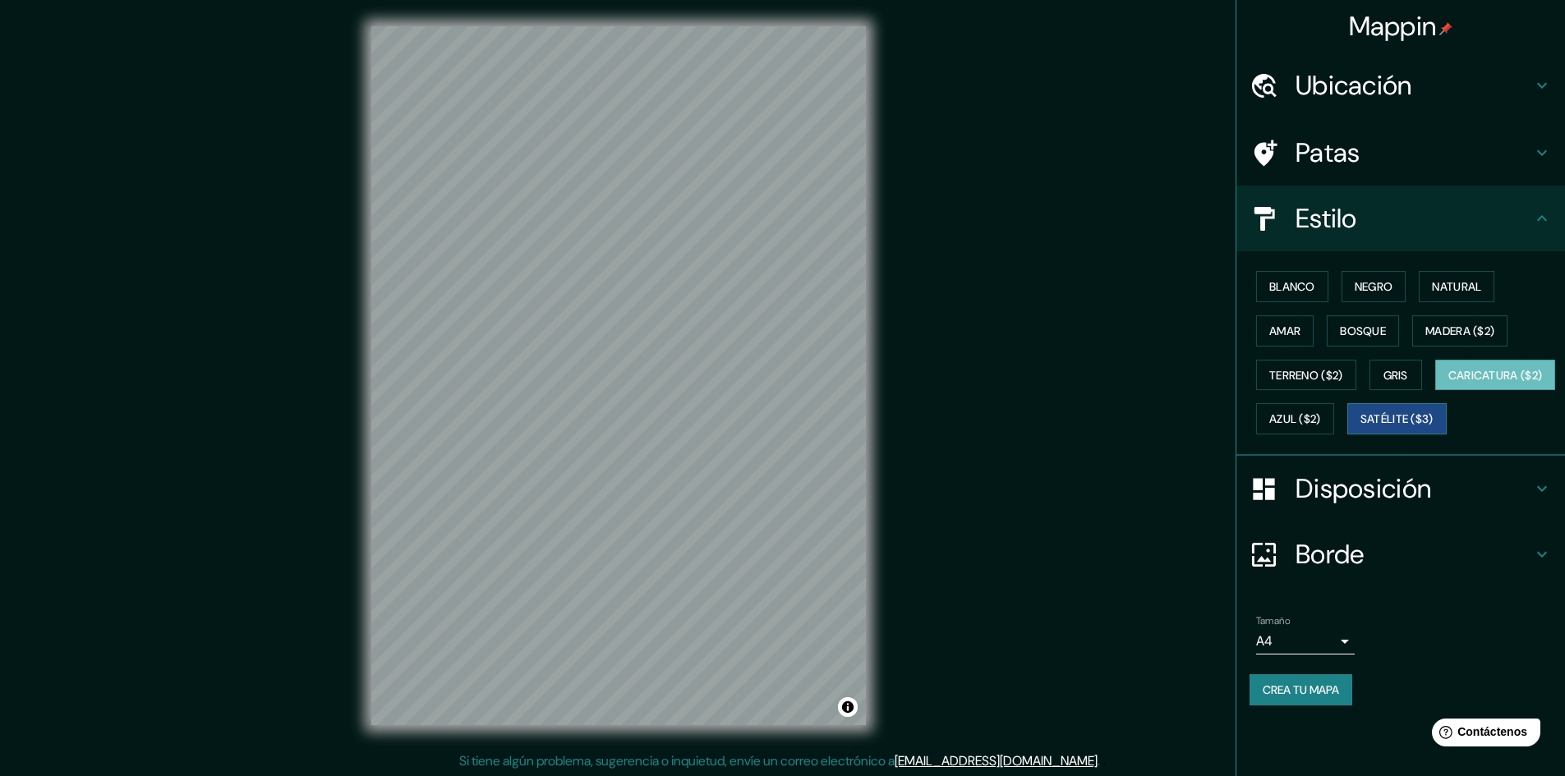
click at [1361, 427] on font "Satélite ($3)" at bounding box center [1397, 419] width 73 height 15
click at [1347, 522] on div "Disposición" at bounding box center [1400, 489] width 329 height 66
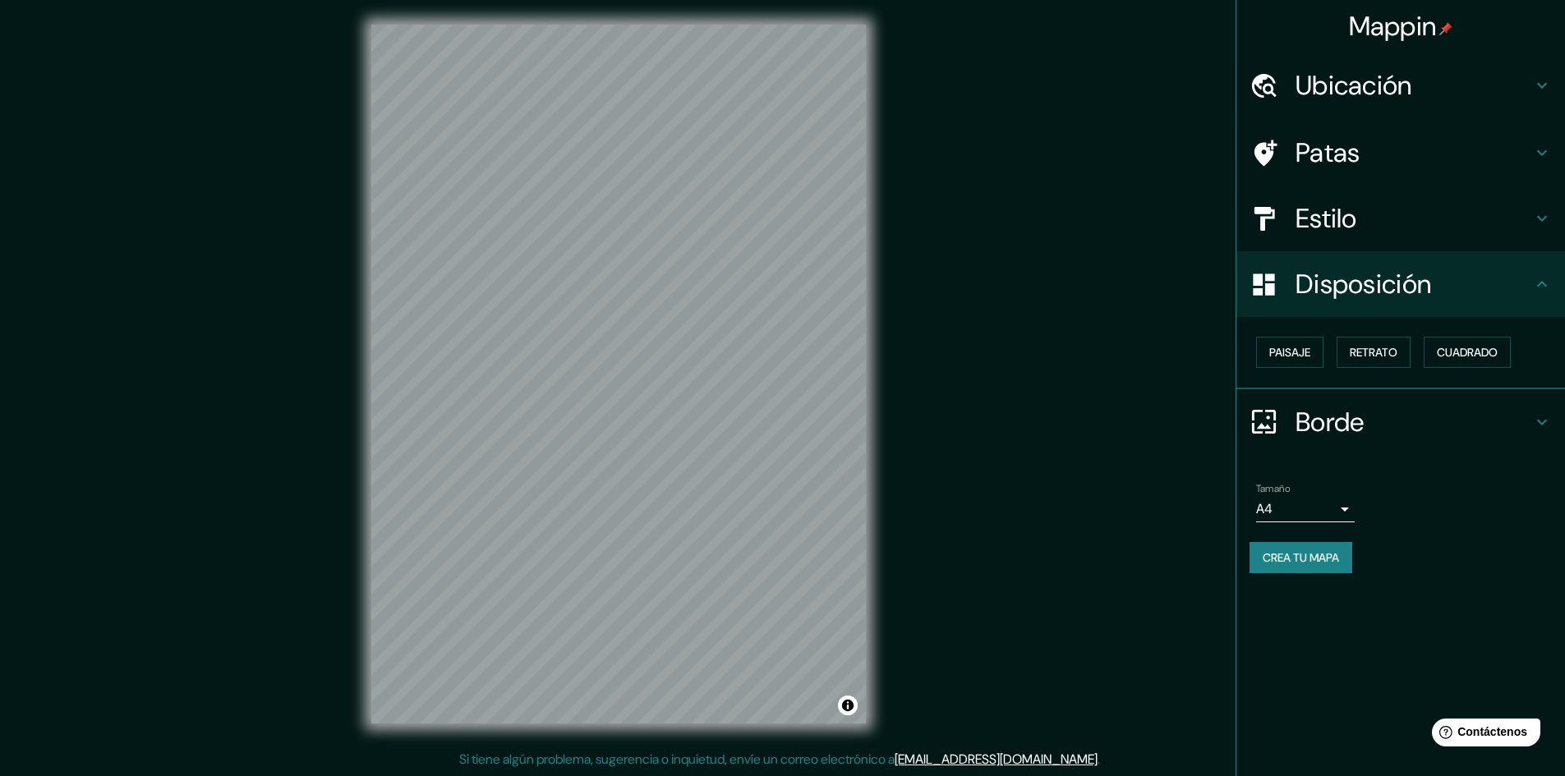
click at [1365, 440] on div "Borde" at bounding box center [1400, 422] width 329 height 66
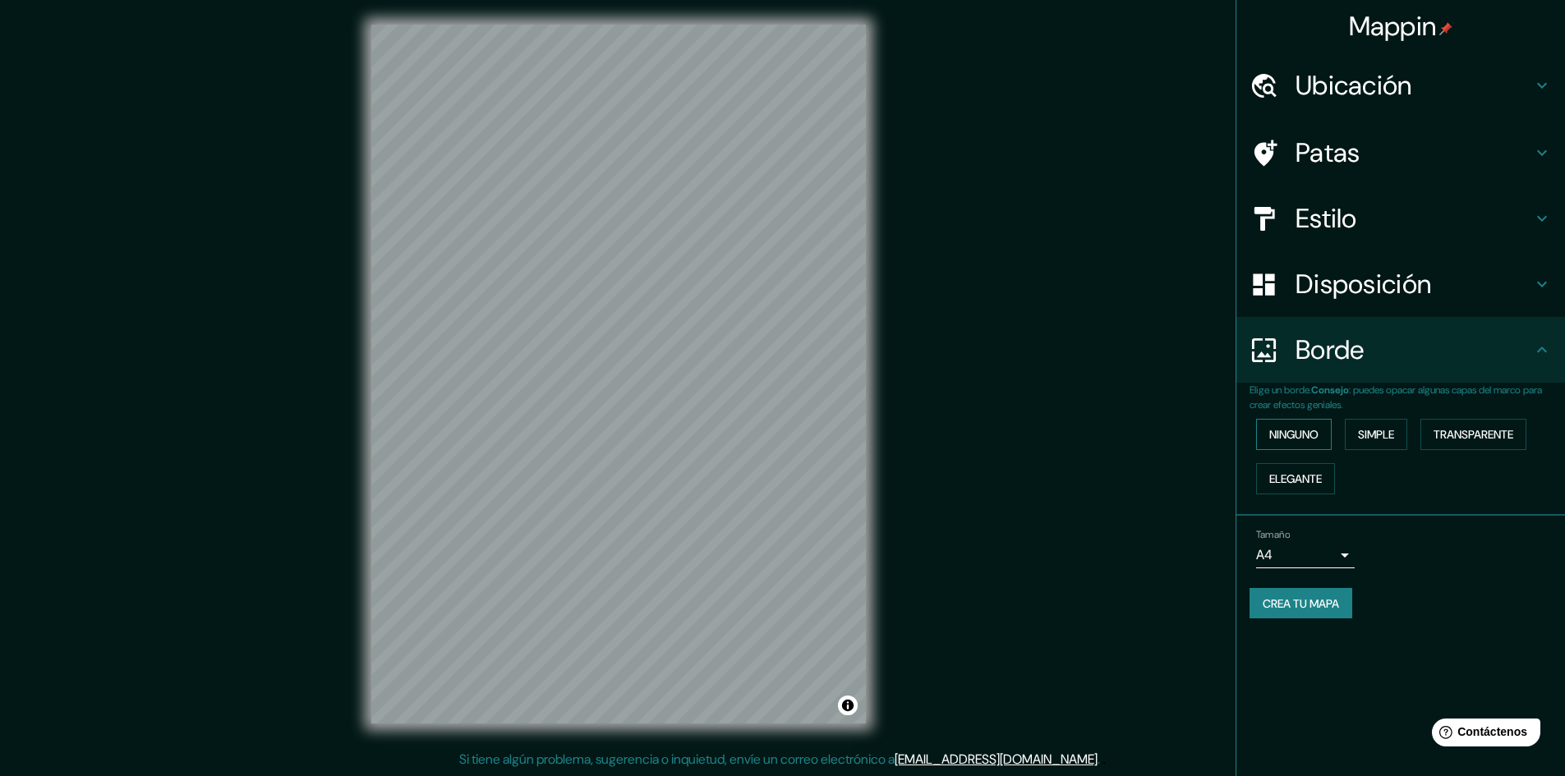
click at [1319, 439] on font "Ninguno" at bounding box center [1293, 434] width 49 height 15
click at [1394, 435] on font "Simple" at bounding box center [1376, 434] width 36 height 15
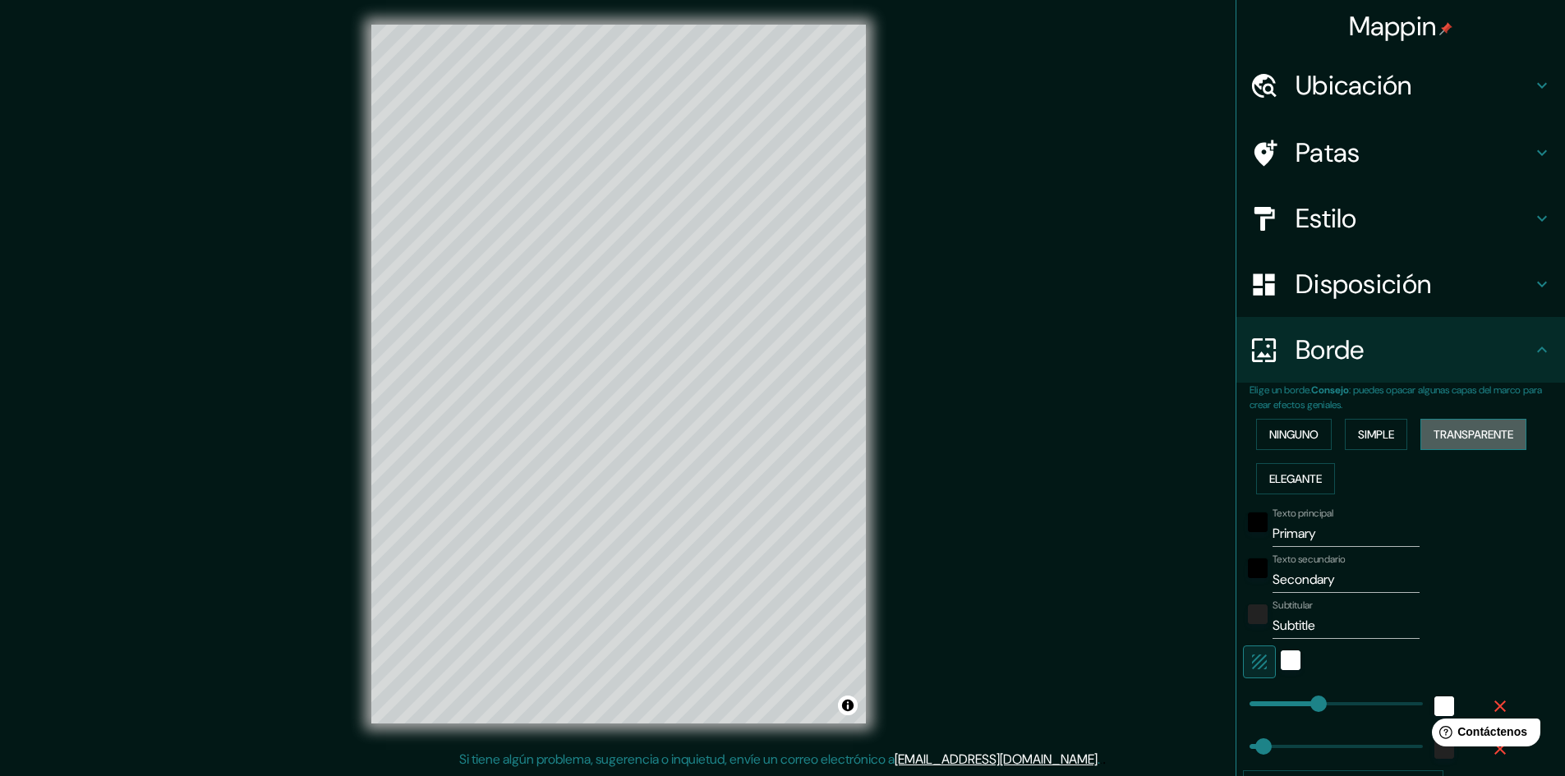
click at [1434, 433] on font "Transparente" at bounding box center [1474, 434] width 80 height 15
click at [1277, 472] on font "Elegante" at bounding box center [1295, 479] width 53 height 15
